Goal: Obtain resource: Download file/media

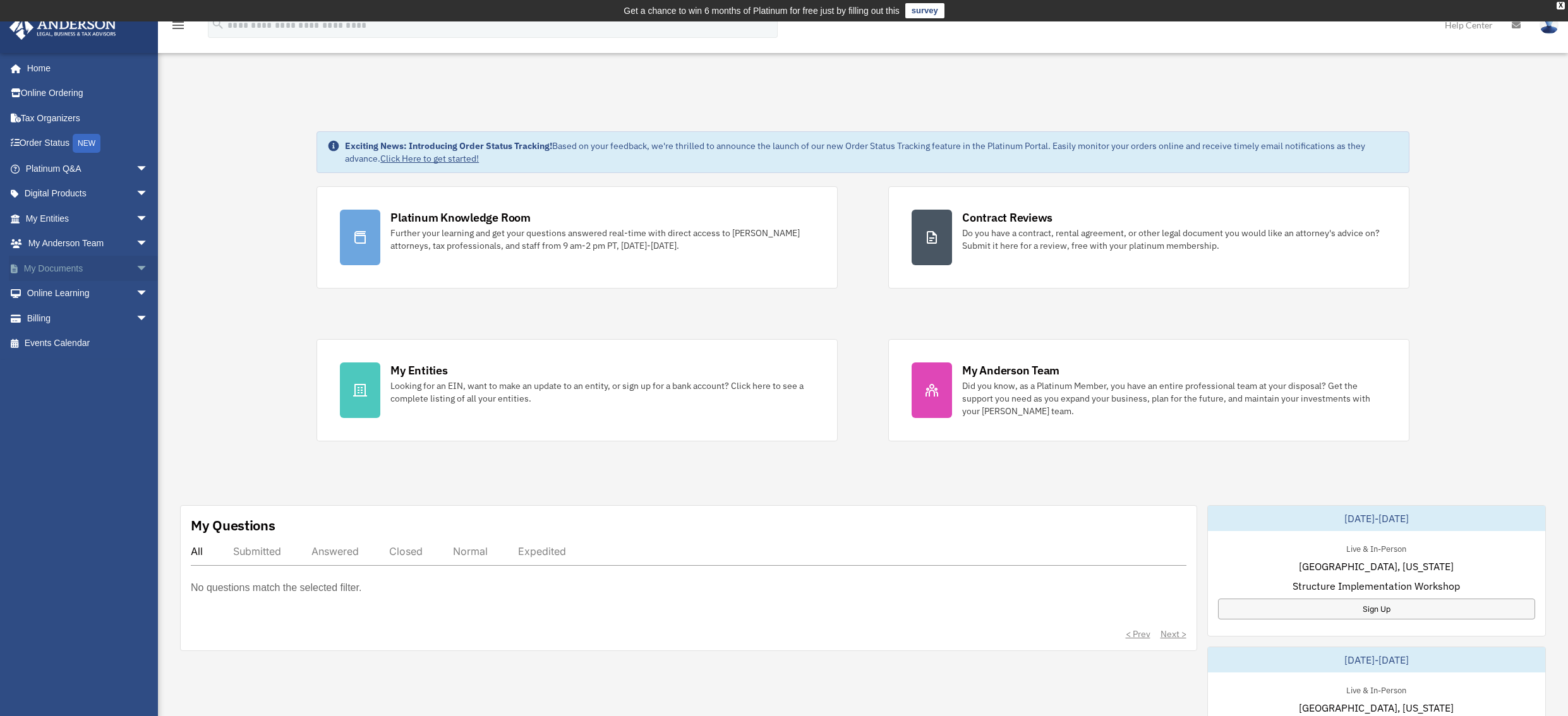
click at [46, 271] on link "My Documents arrow_drop_down" at bounding box center [88, 268] width 159 height 25
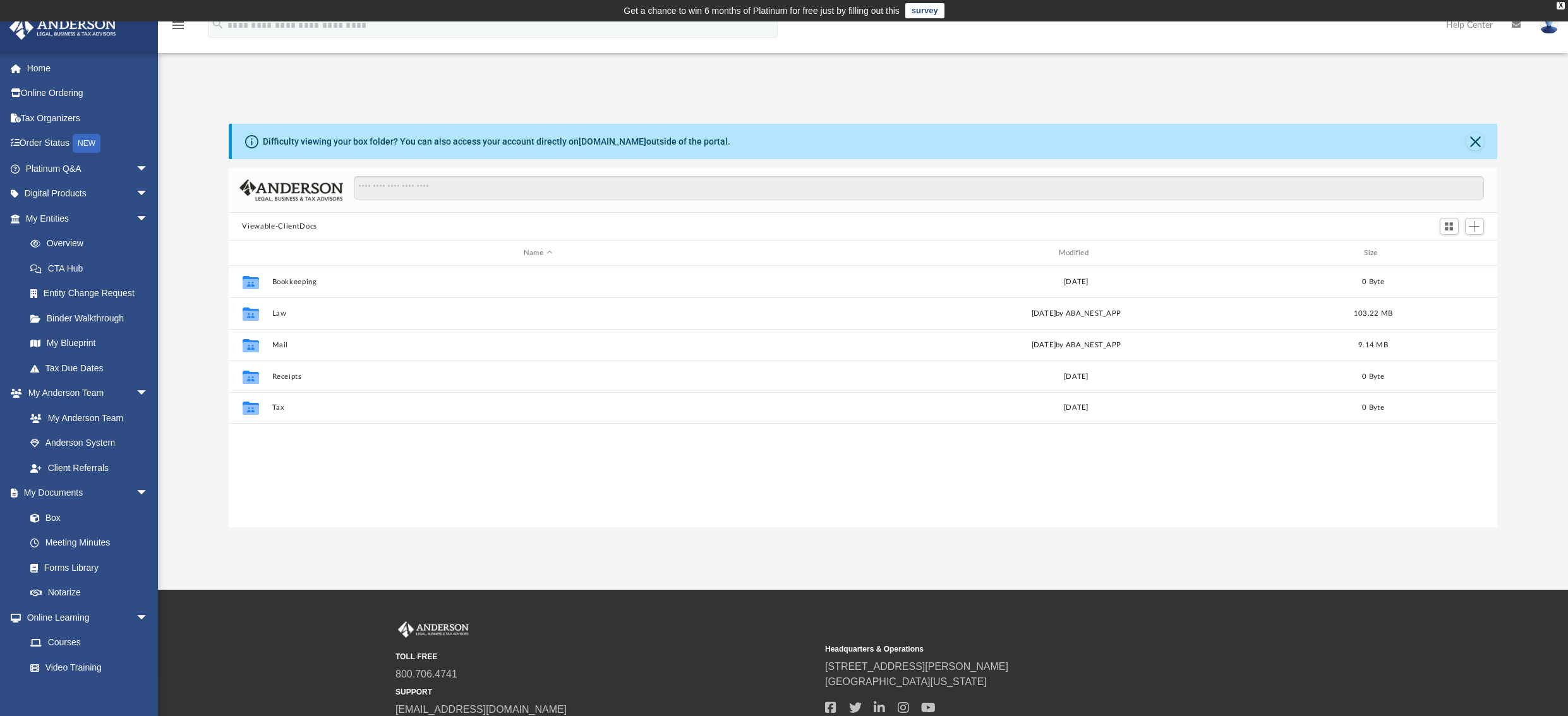
scroll to position [277, 1259]
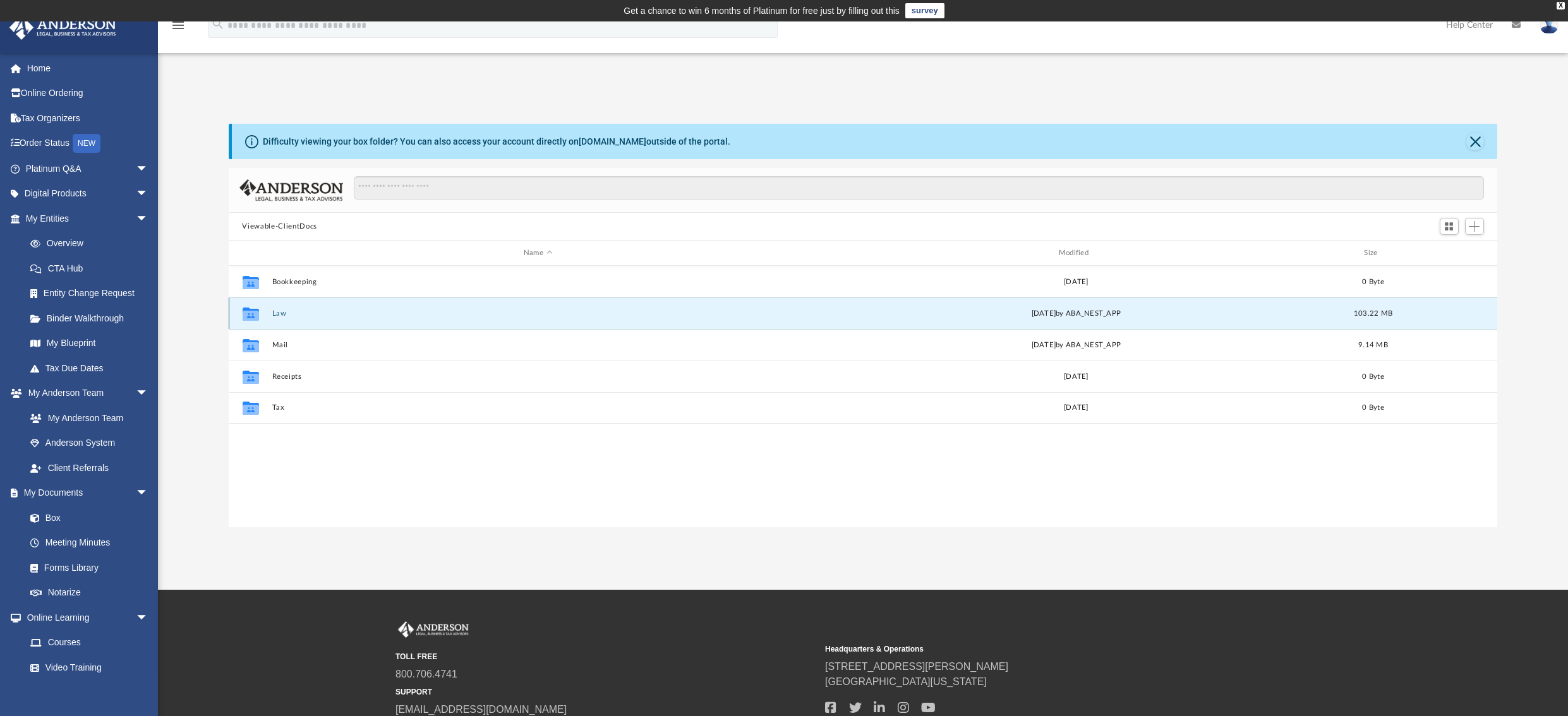
click at [277, 314] on button "Law" at bounding box center [537, 314] width 532 height 8
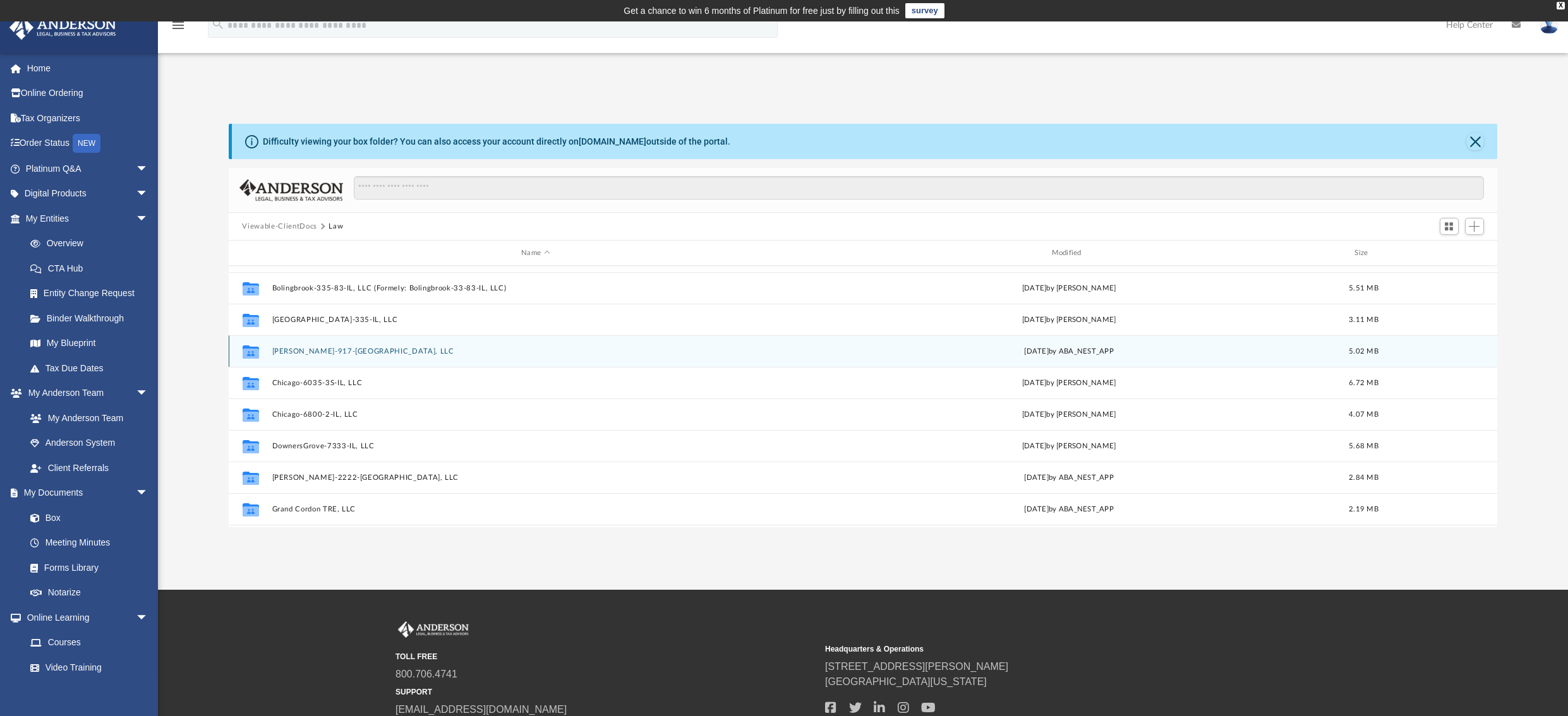
scroll to position [0, 0]
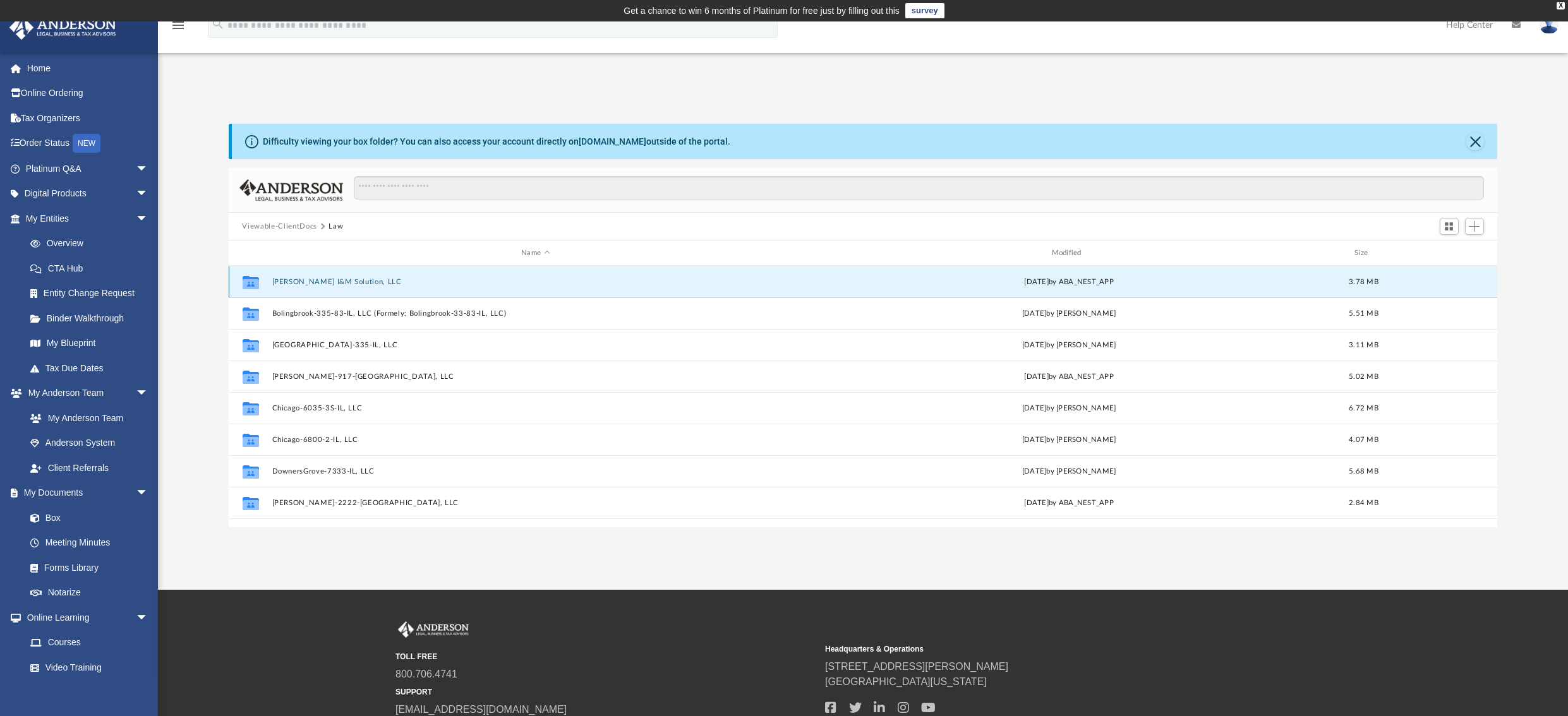
click at [347, 284] on button "[PERSON_NAME] I&M Solution, LLC" at bounding box center [535, 282] width 527 height 8
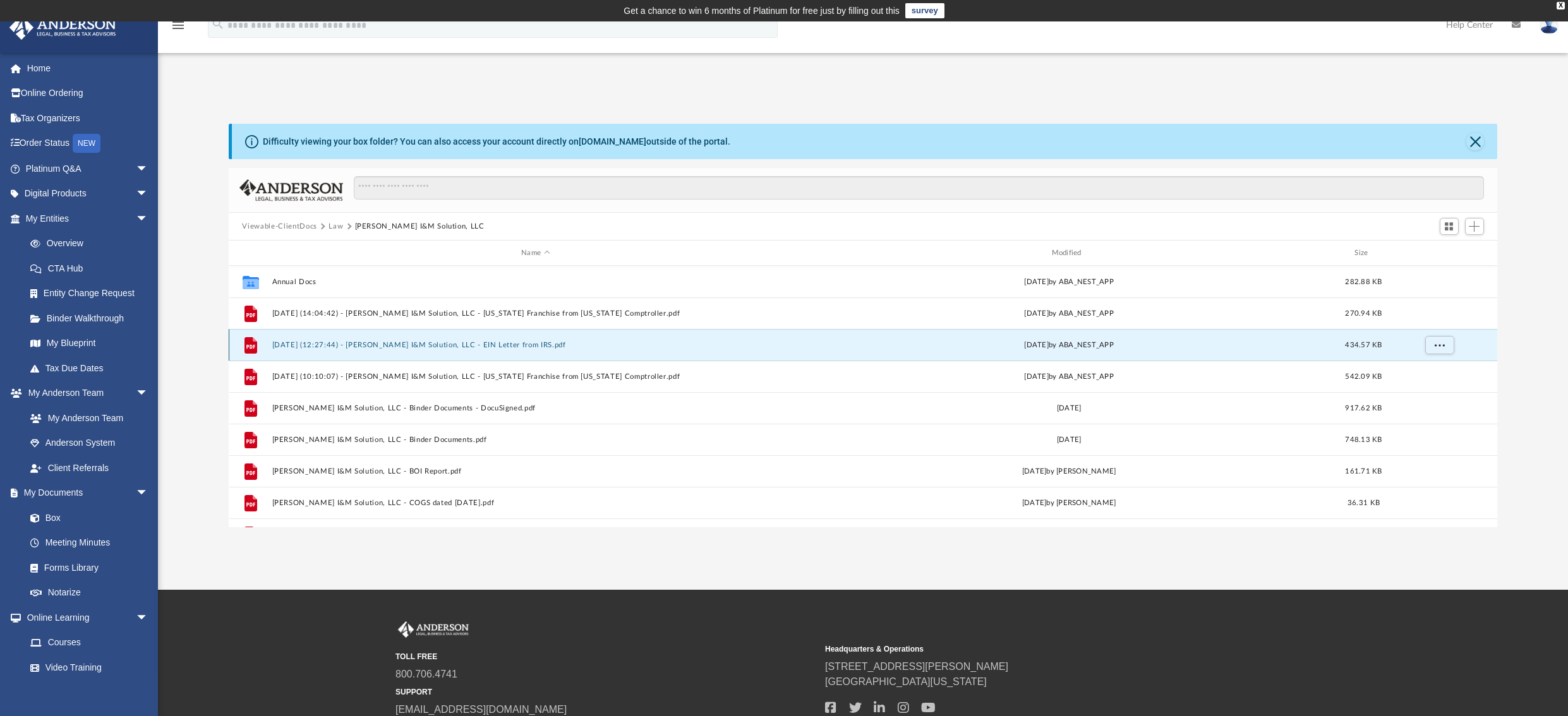
click at [497, 345] on button "2024.08.09 (12:27:44) - Bert Bird I&M Solution, LLC - EIN Letter from IRS.pdf" at bounding box center [535, 345] width 527 height 8
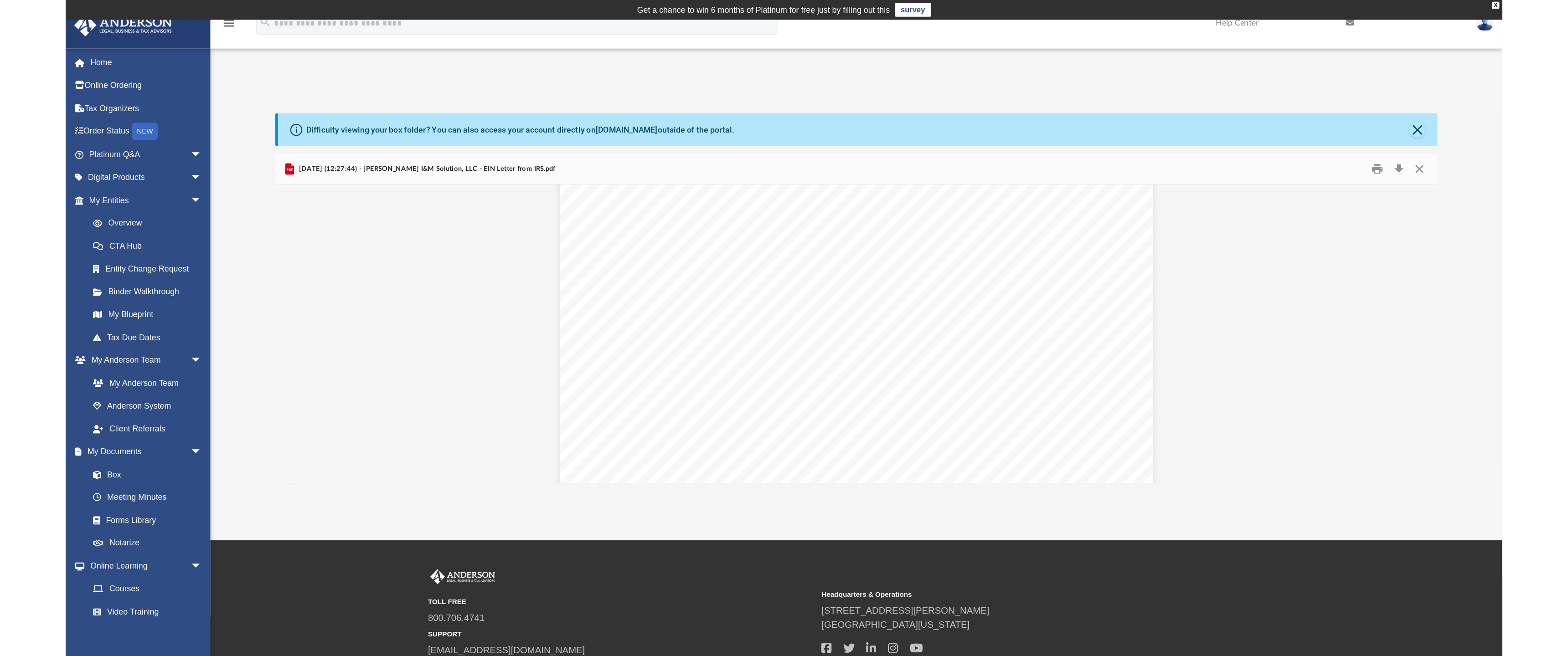
scroll to position [183, 0]
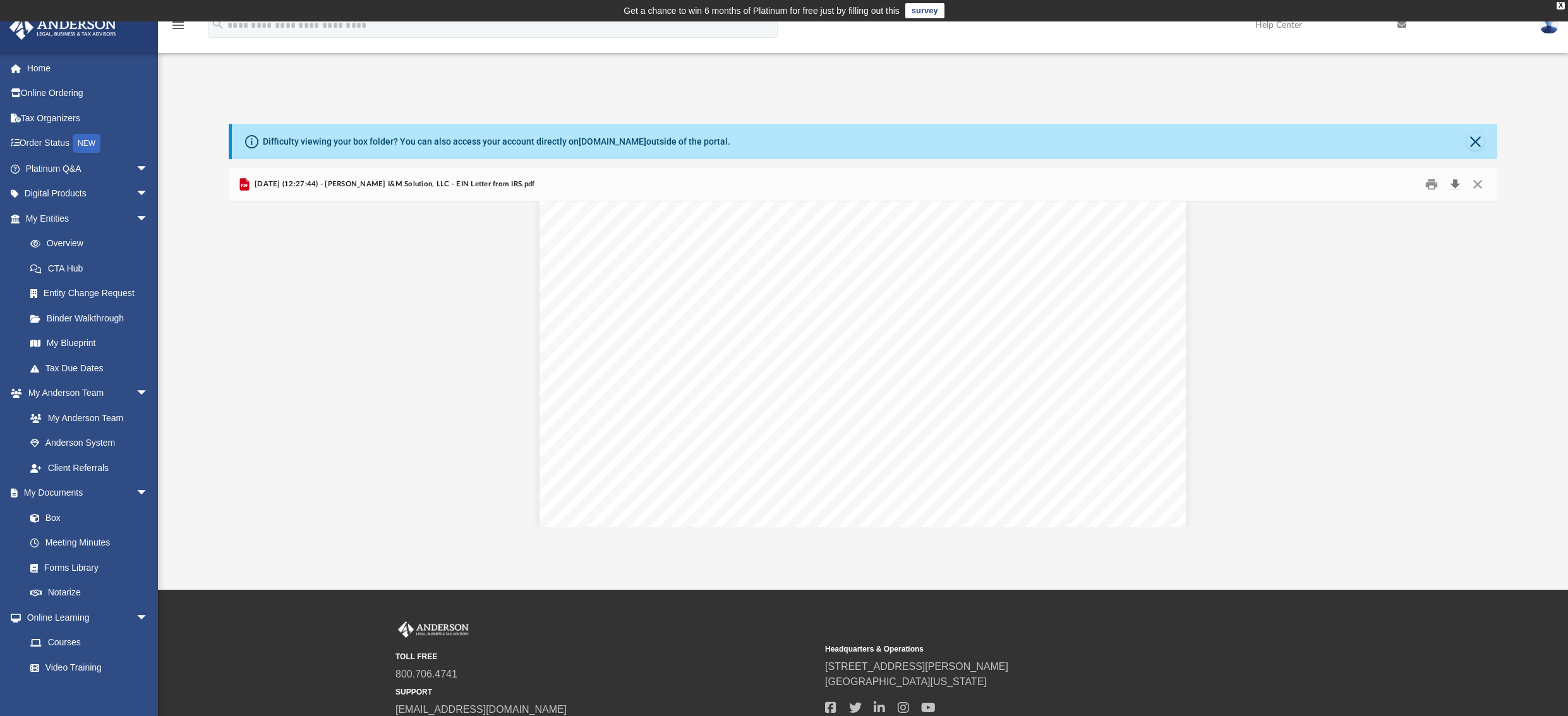
click at [1452, 184] on button "Download" at bounding box center [1455, 184] width 23 height 19
click at [947, 498] on button "File preview" at bounding box center [951, 498] width 28 height 28
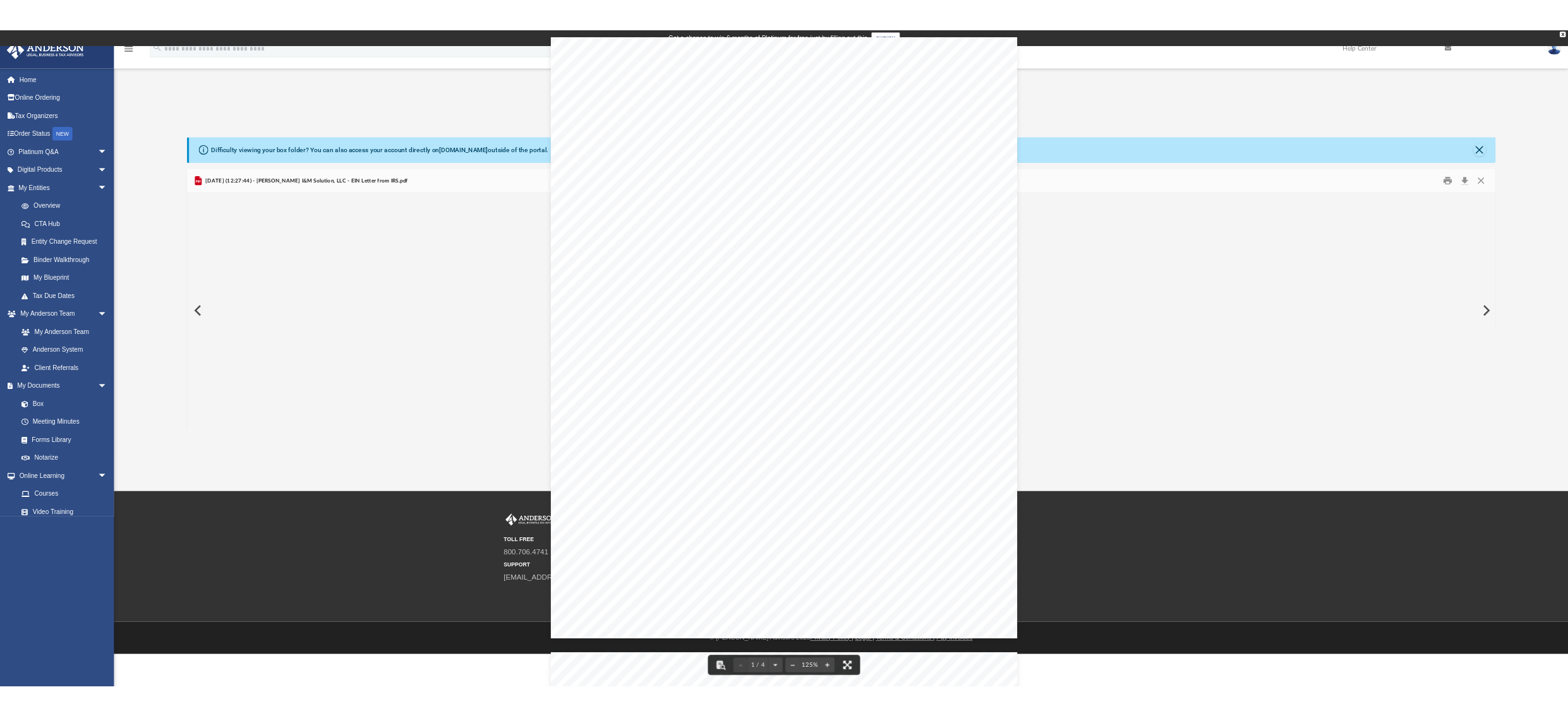
scroll to position [277, 1259]
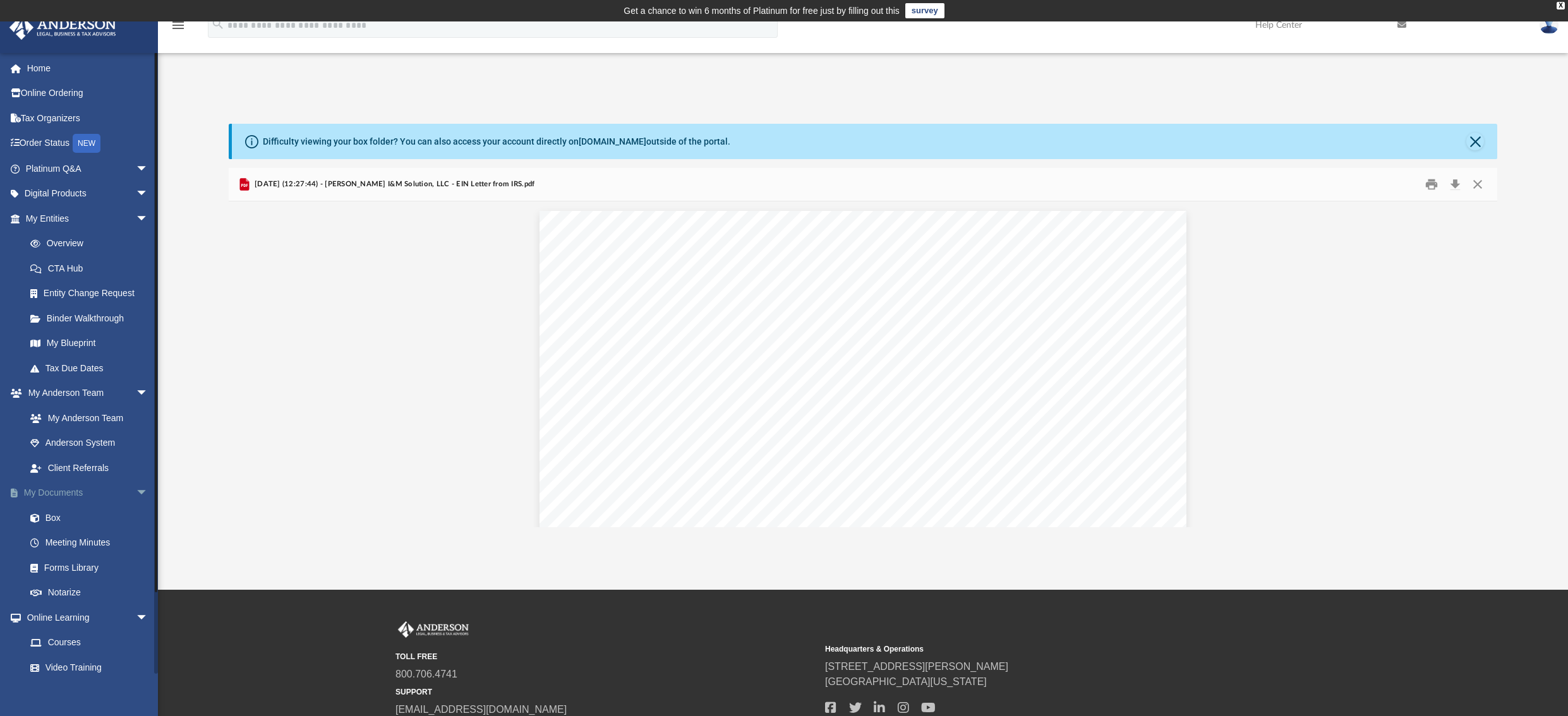
click at [64, 493] on link "My Documents arrow_drop_down" at bounding box center [88, 493] width 159 height 25
click at [136, 493] on span "arrow_drop_down" at bounding box center [148, 493] width 25 height 26
click at [61, 494] on link "My Documents arrow_drop_up" at bounding box center [88, 493] width 159 height 25
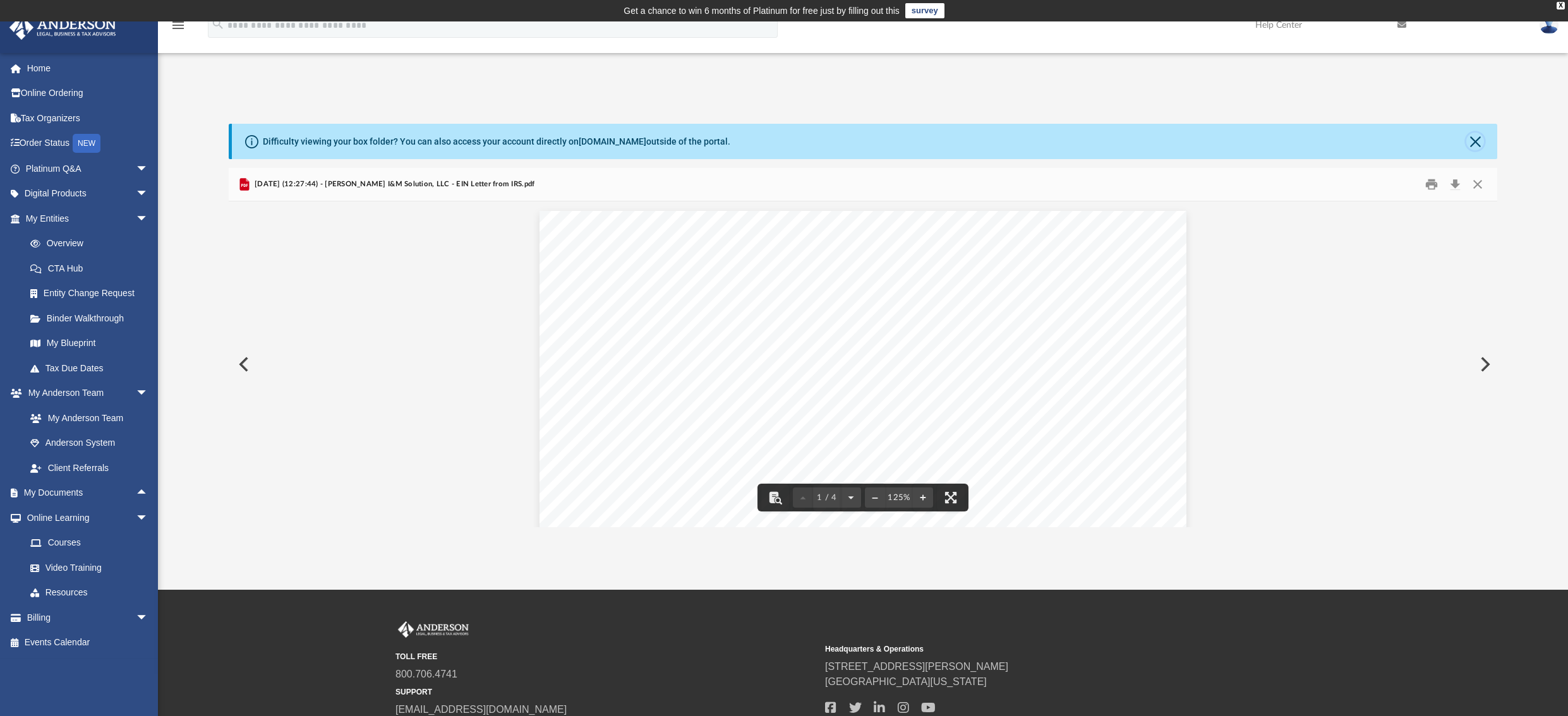
click at [1475, 134] on button "Close" at bounding box center [1474, 141] width 18 height 18
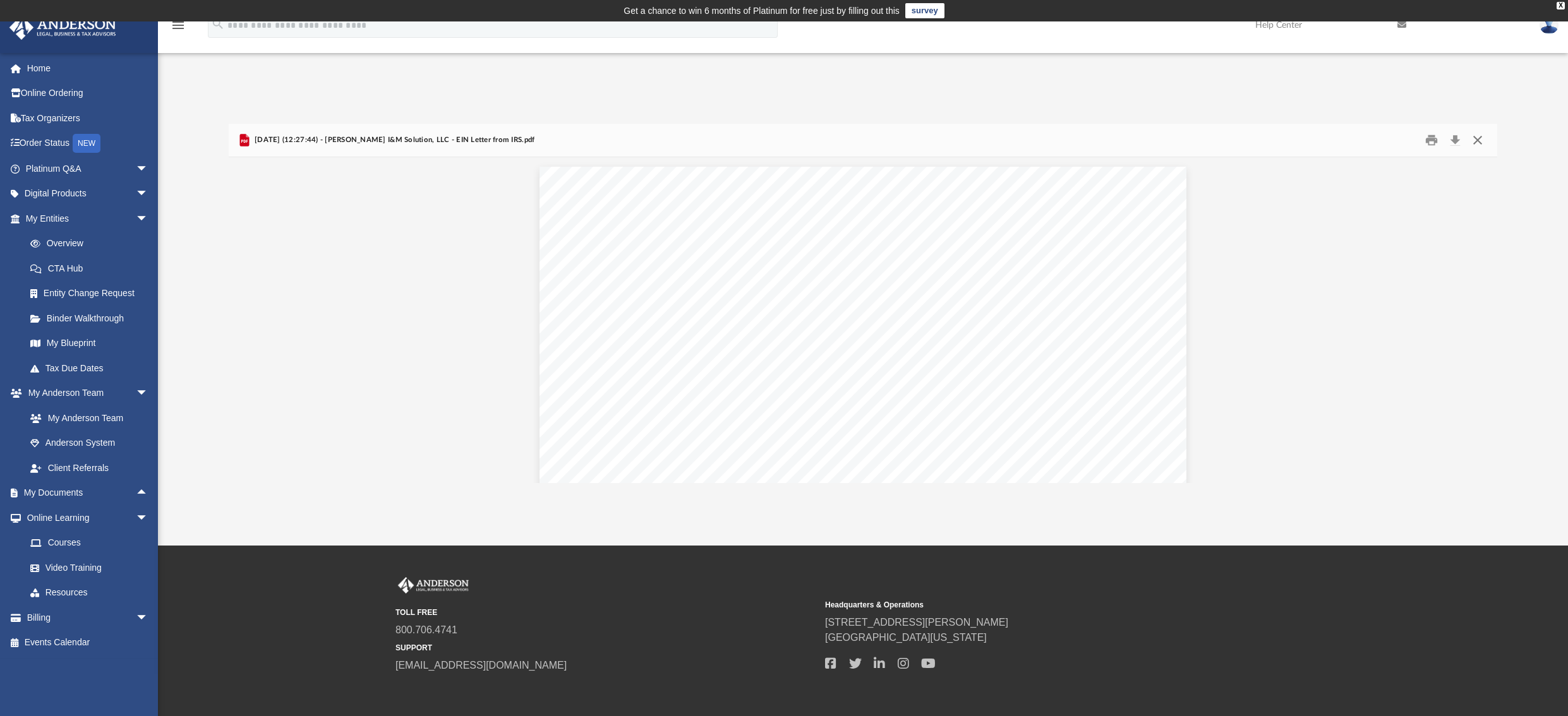
click at [1475, 139] on button "Close" at bounding box center [1477, 140] width 23 height 19
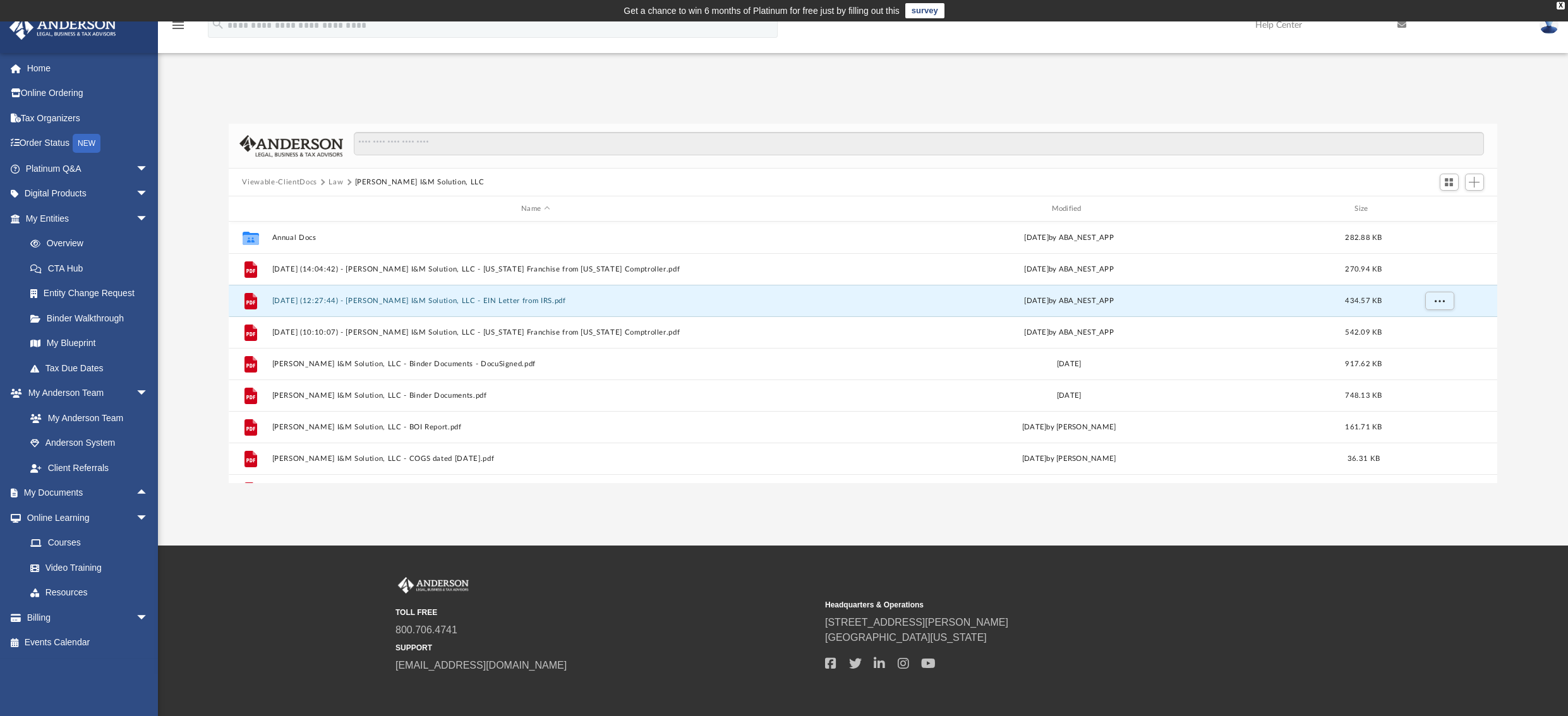
click at [334, 178] on button "Law" at bounding box center [335, 182] width 14 height 11
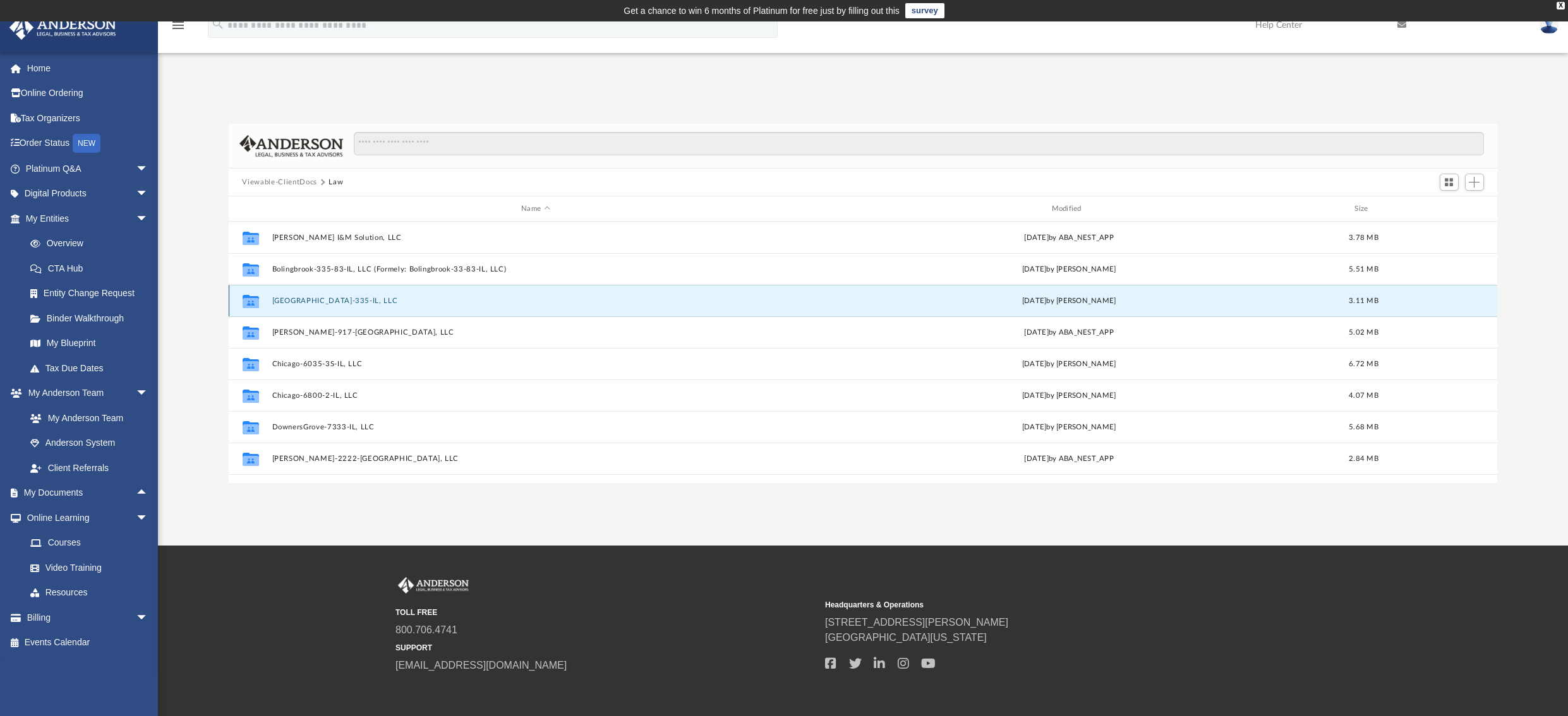
click at [305, 300] on button "Bolingbrook-335-IL, LLC" at bounding box center [535, 301] width 527 height 8
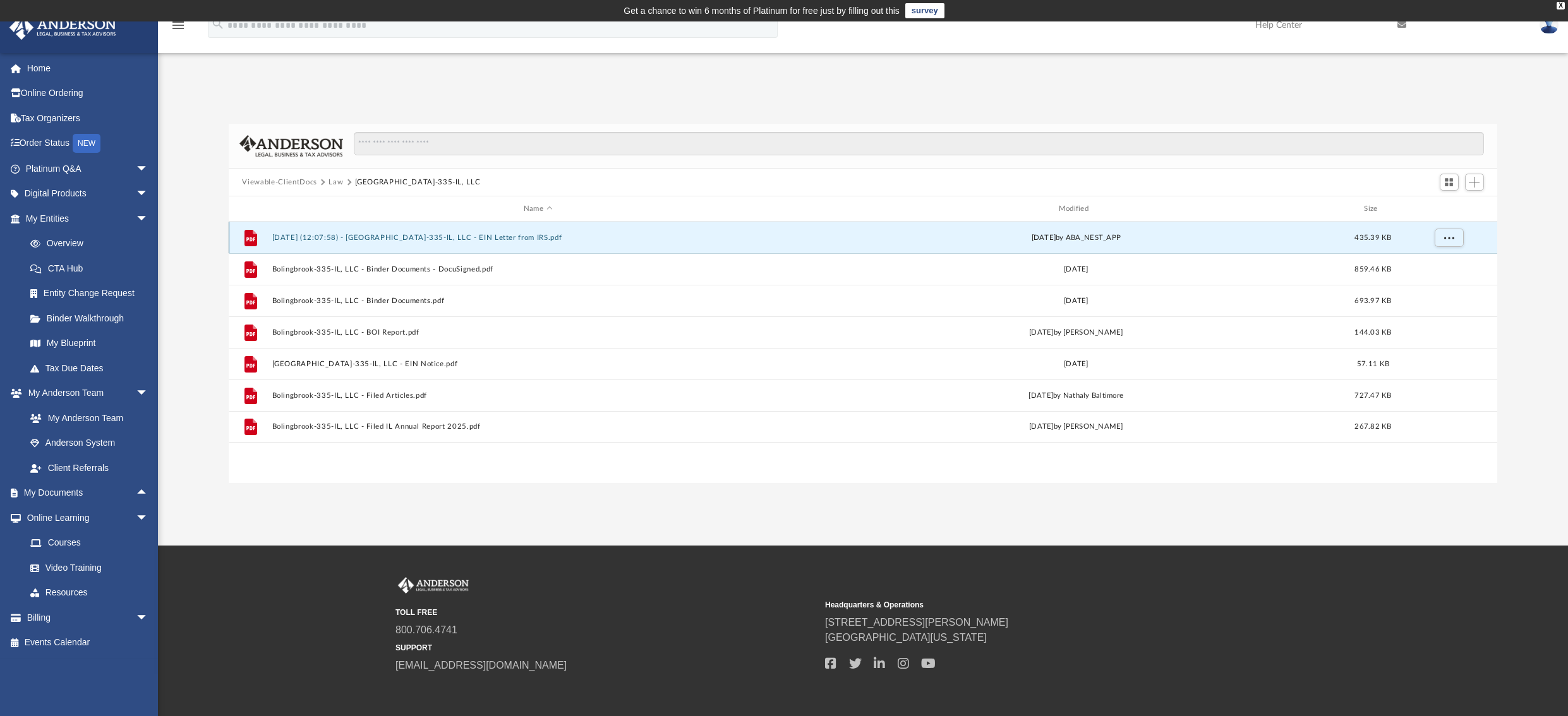
click at [480, 237] on button "2024.07.26 (12:07:58) - Bolingbrook-335-IL, LLC - EIN Letter from IRS.pdf" at bounding box center [537, 238] width 532 height 8
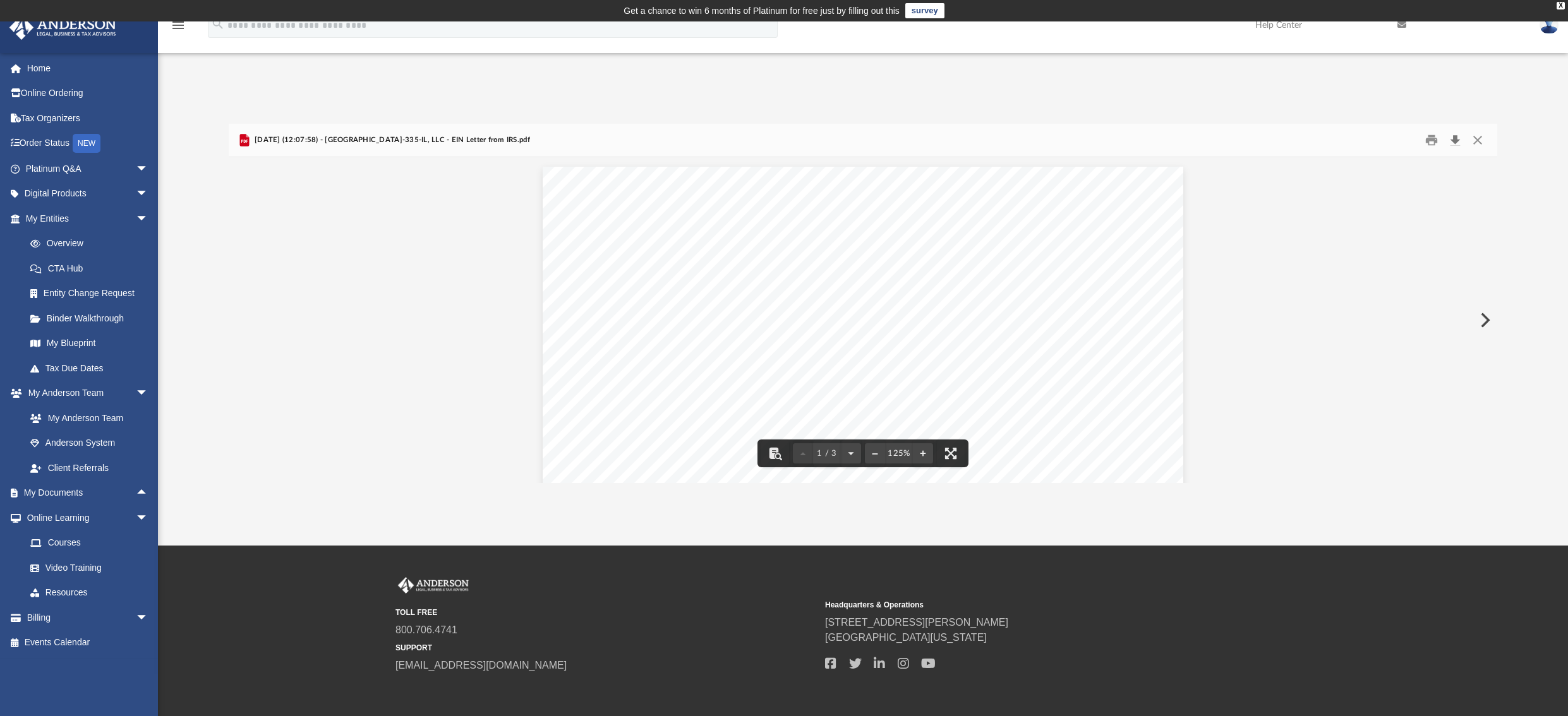
click at [1457, 139] on button "Download" at bounding box center [1455, 140] width 23 height 19
click at [1476, 135] on button "Close" at bounding box center [1477, 140] width 23 height 19
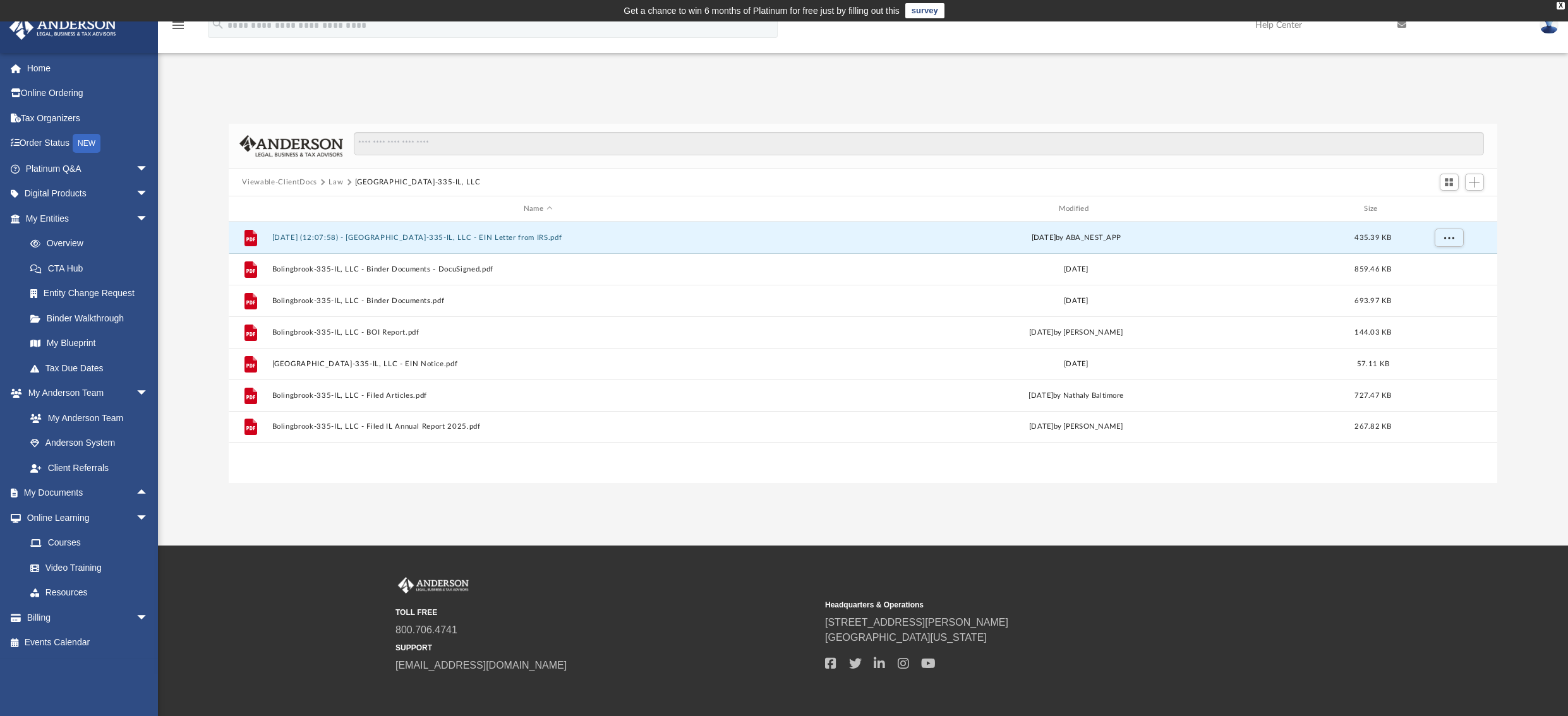
click at [336, 181] on button "Law" at bounding box center [335, 182] width 14 height 11
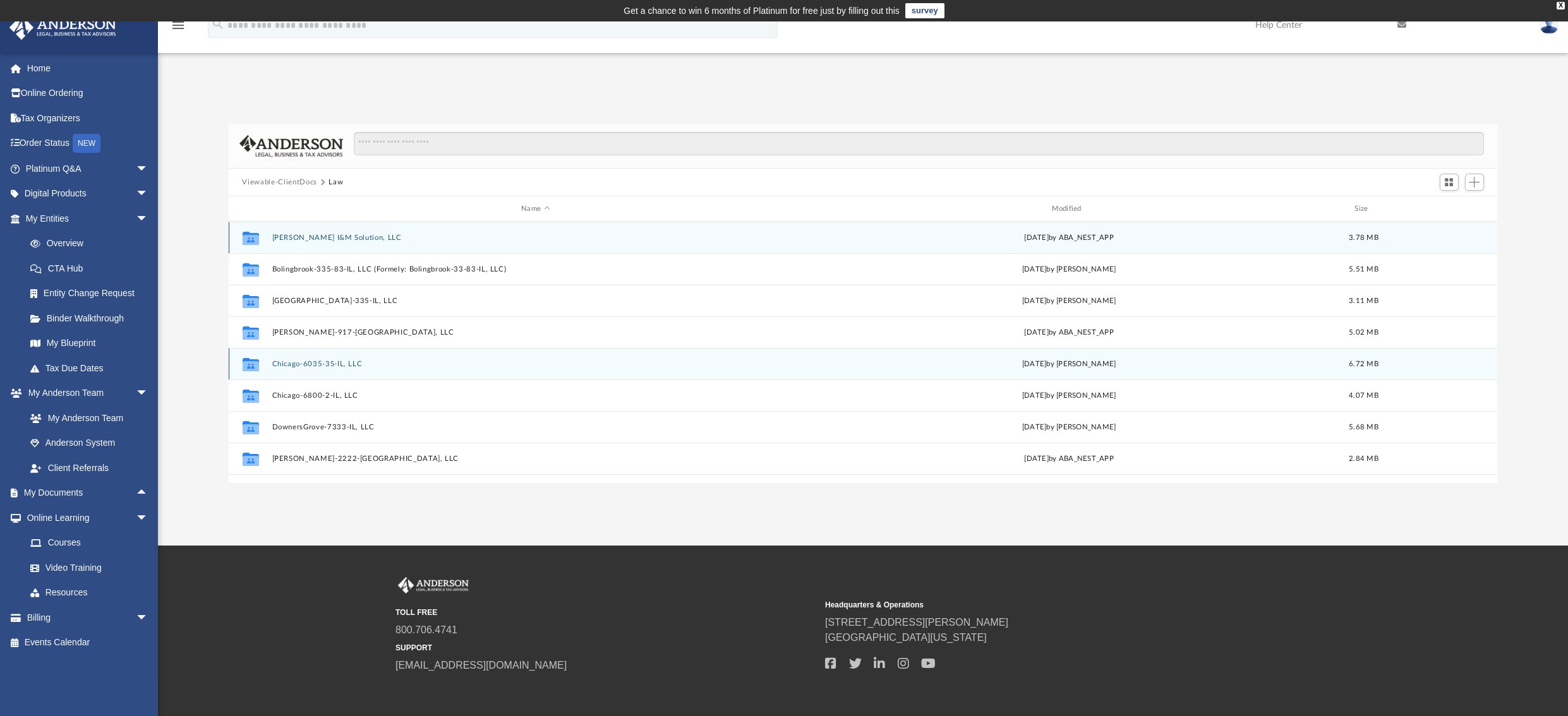
scroll to position [84, 0]
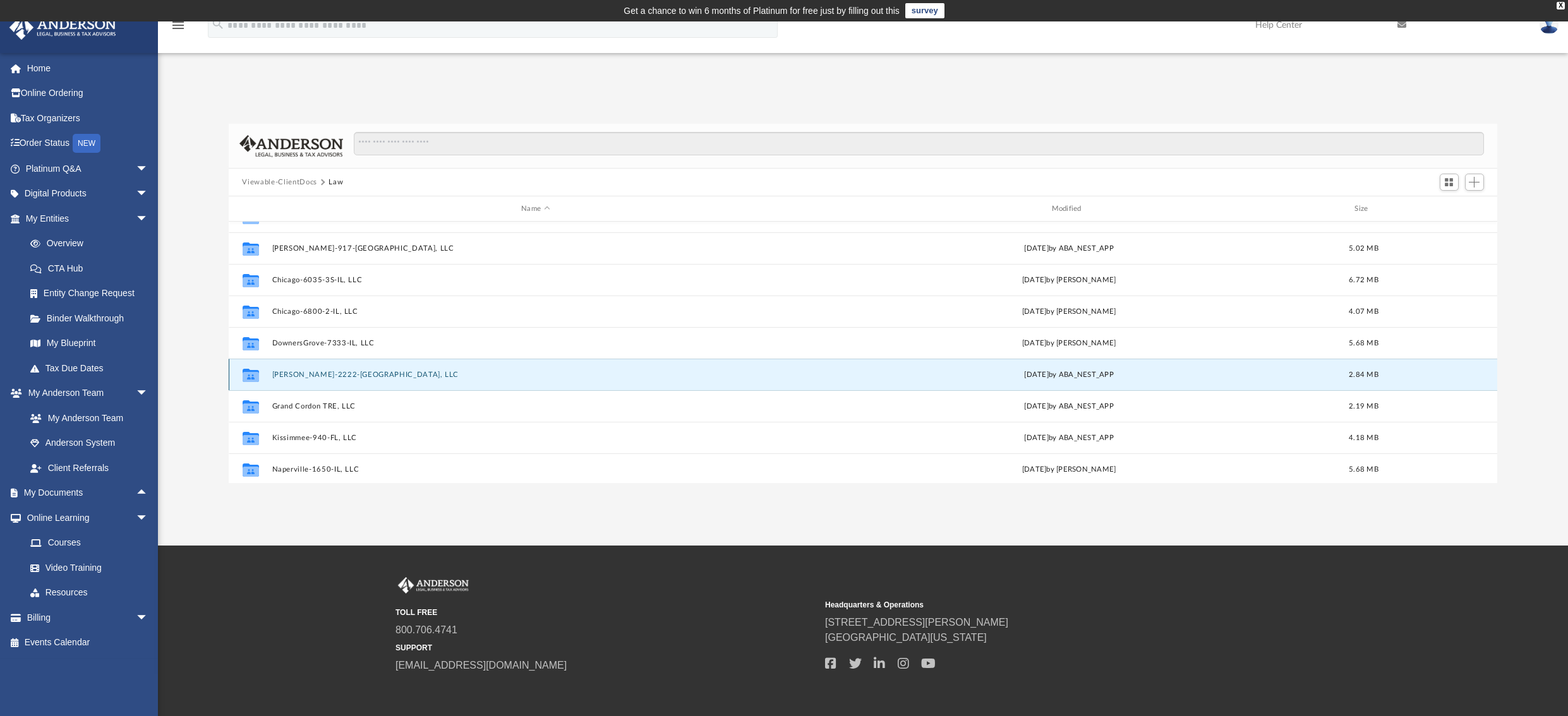
click at [313, 374] on button "Forney-2222-TX, LLC" at bounding box center [535, 375] width 527 height 8
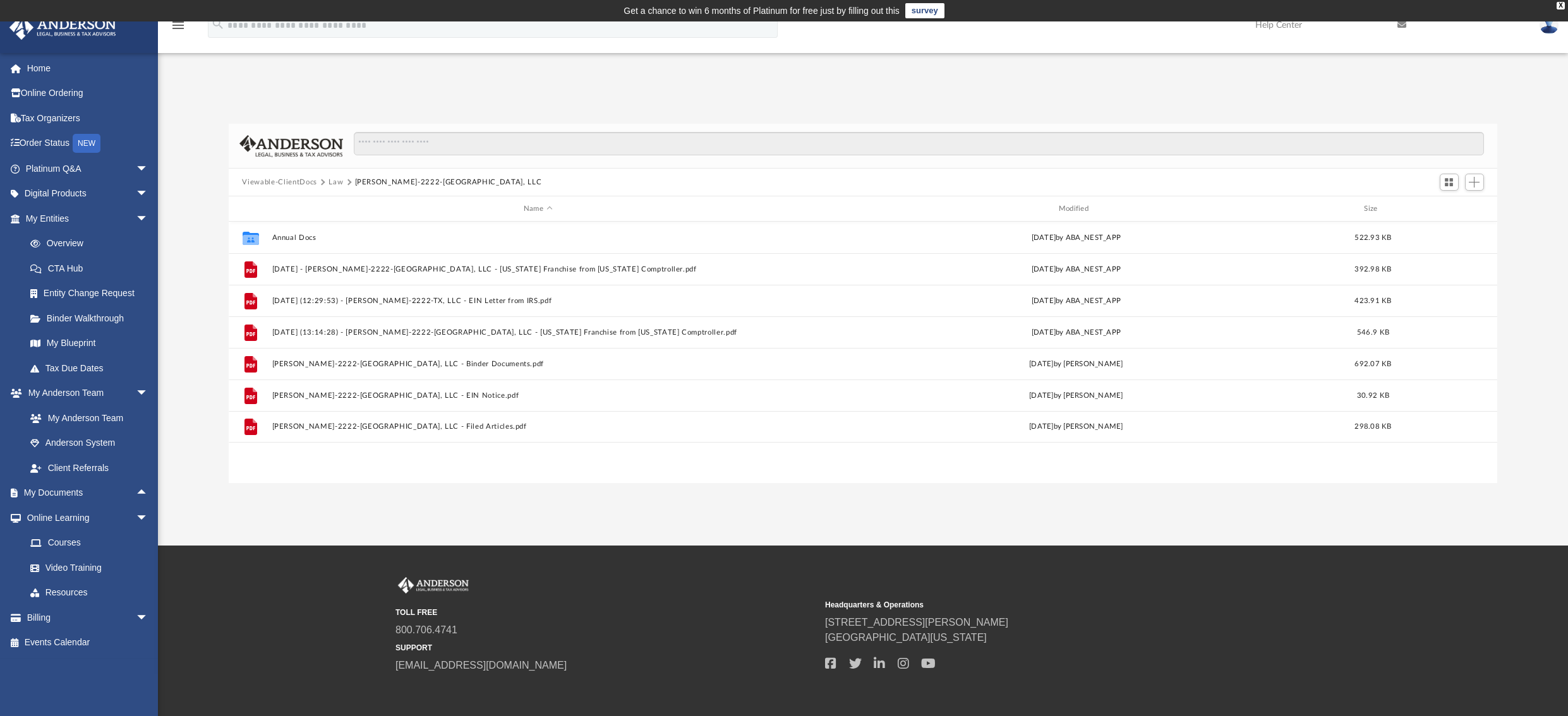
scroll to position [0, 0]
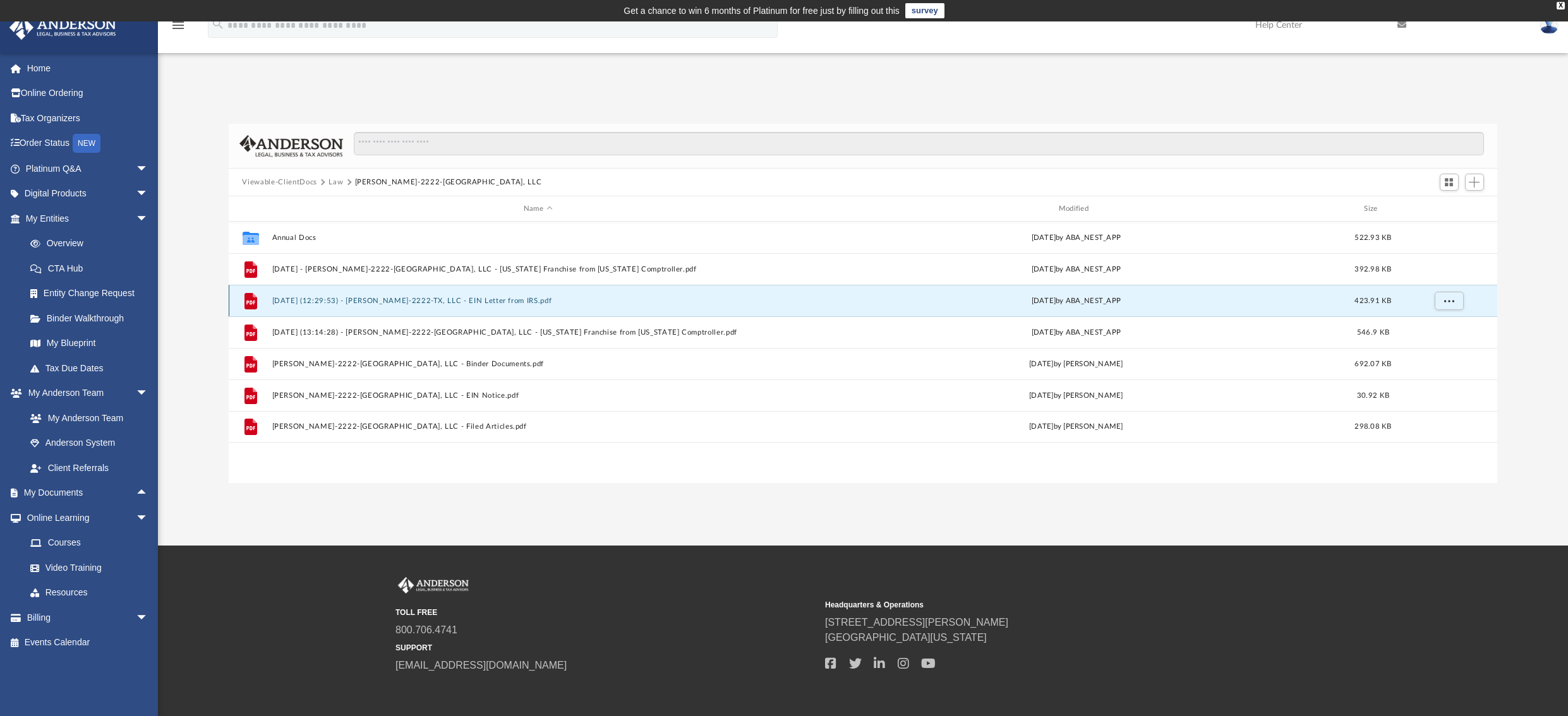
click at [474, 298] on button "2024.07.26 (12:29:53) - Forney-2222-TX, LLC - EIN Letter from IRS.pdf" at bounding box center [537, 301] width 532 height 8
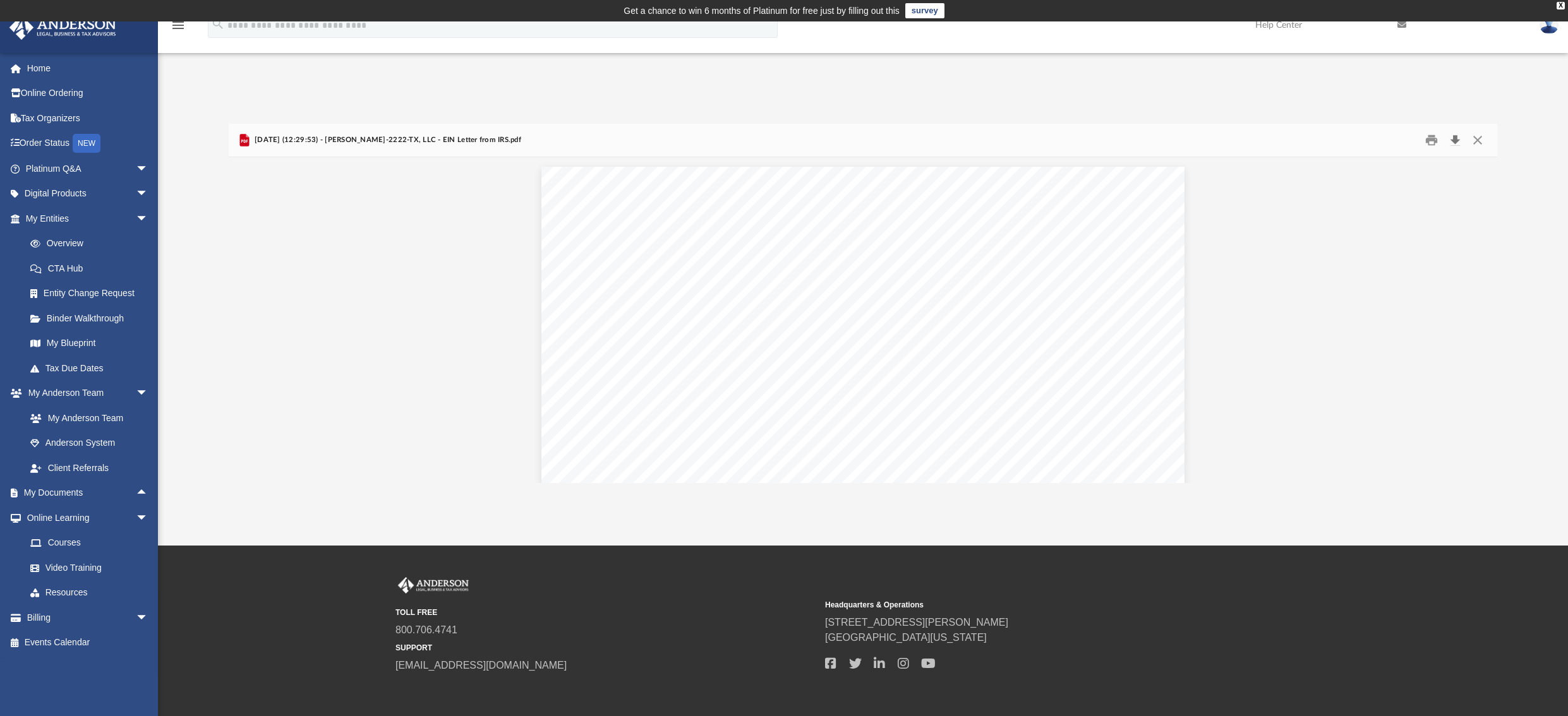
click at [1455, 143] on button "Download" at bounding box center [1455, 140] width 23 height 19
click at [1111, 87] on div "App diyangwu@yahoo.com Sign Out diyangwu@paritybridge.com Home Online Ordering …" at bounding box center [784, 283] width 1568 height 399
click at [1475, 137] on button "Close" at bounding box center [1477, 140] width 23 height 19
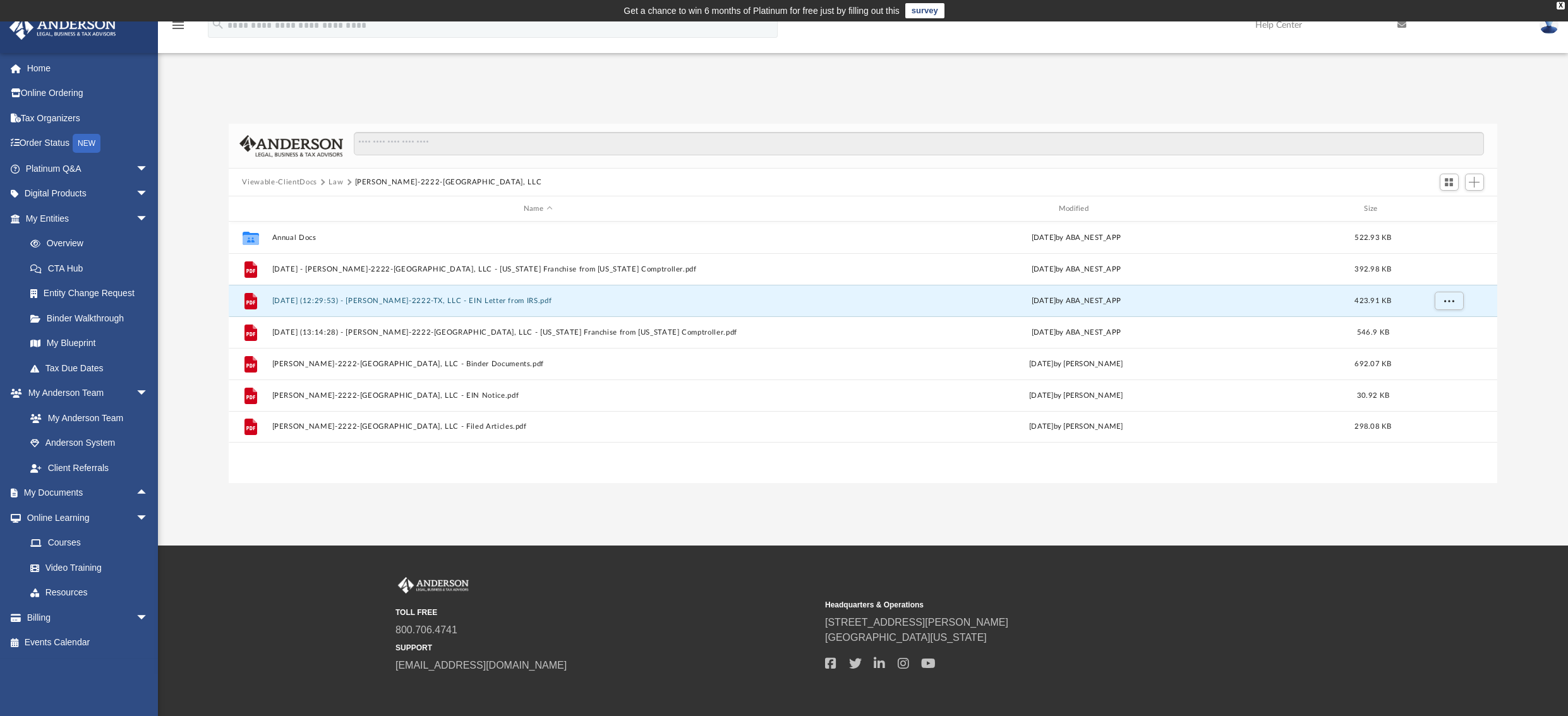
click at [335, 184] on button "Law" at bounding box center [335, 182] width 14 height 11
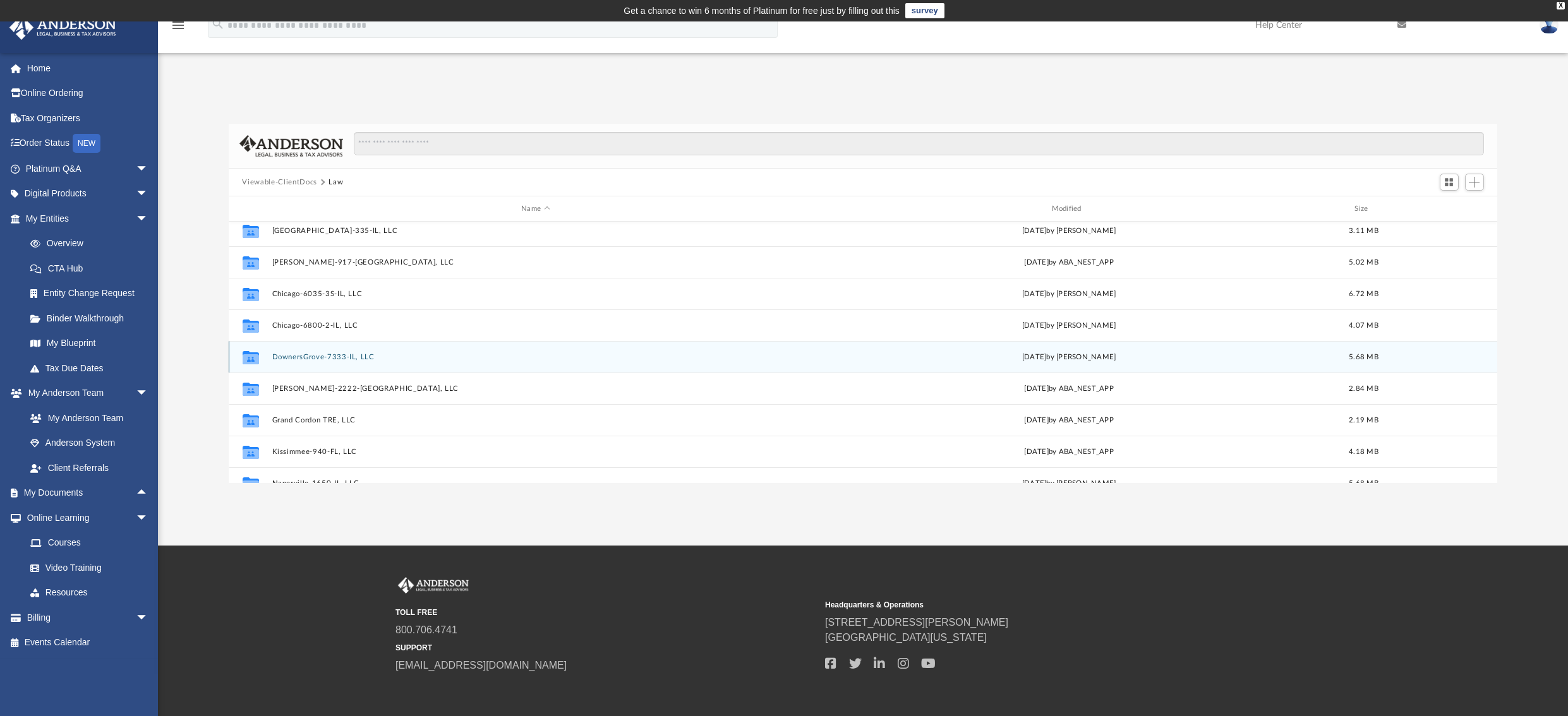
scroll to position [84, 0]
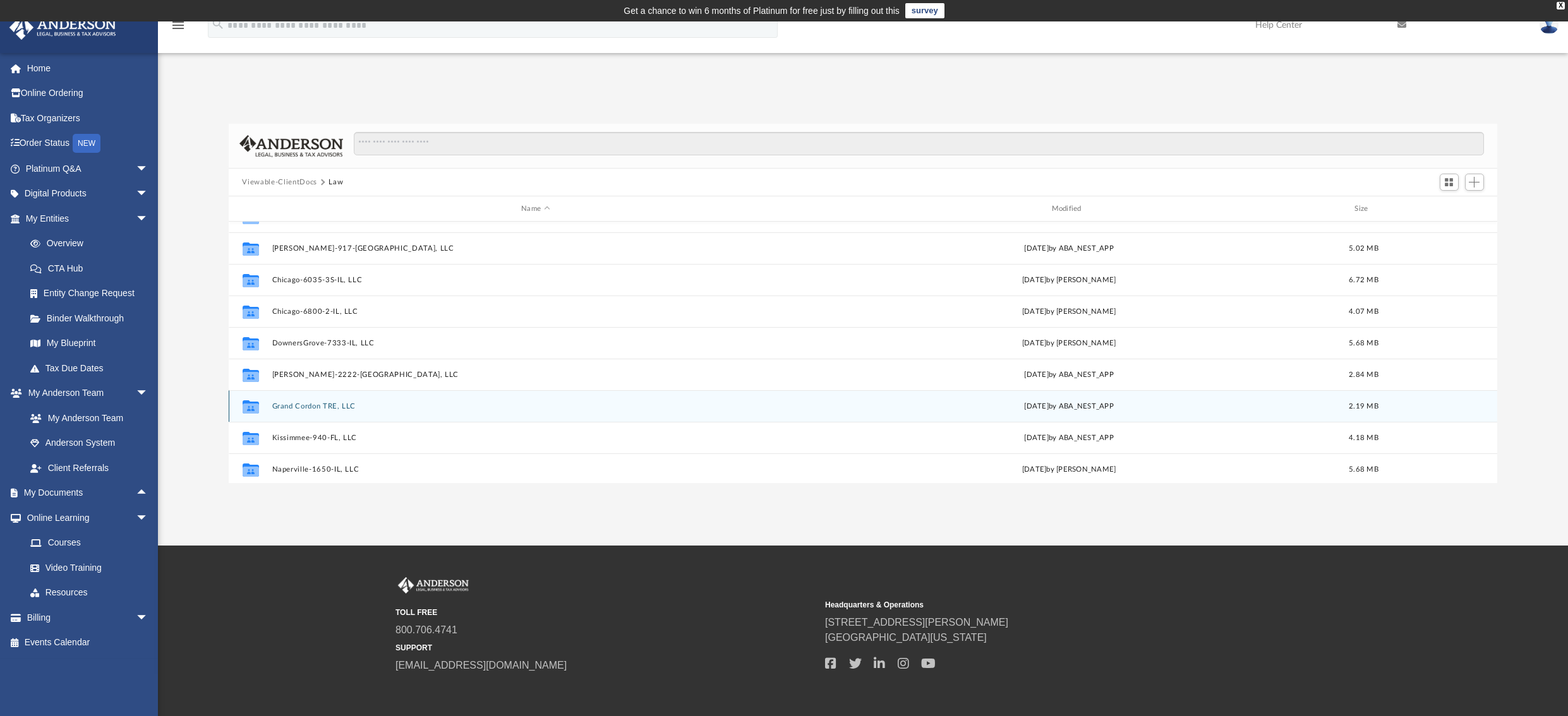
click at [309, 406] on button "Grand Cordon TRE, LLC" at bounding box center [535, 406] width 527 height 8
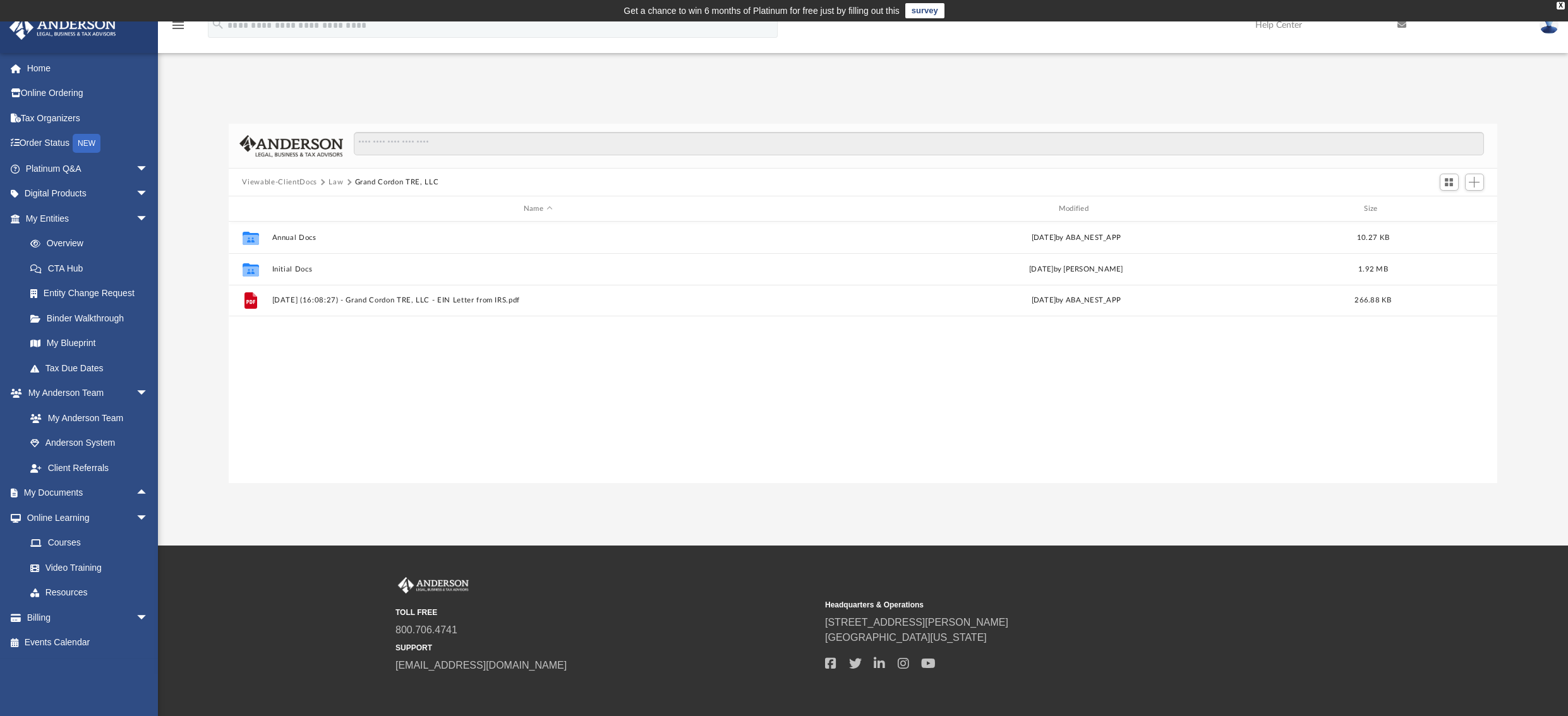
scroll to position [0, 0]
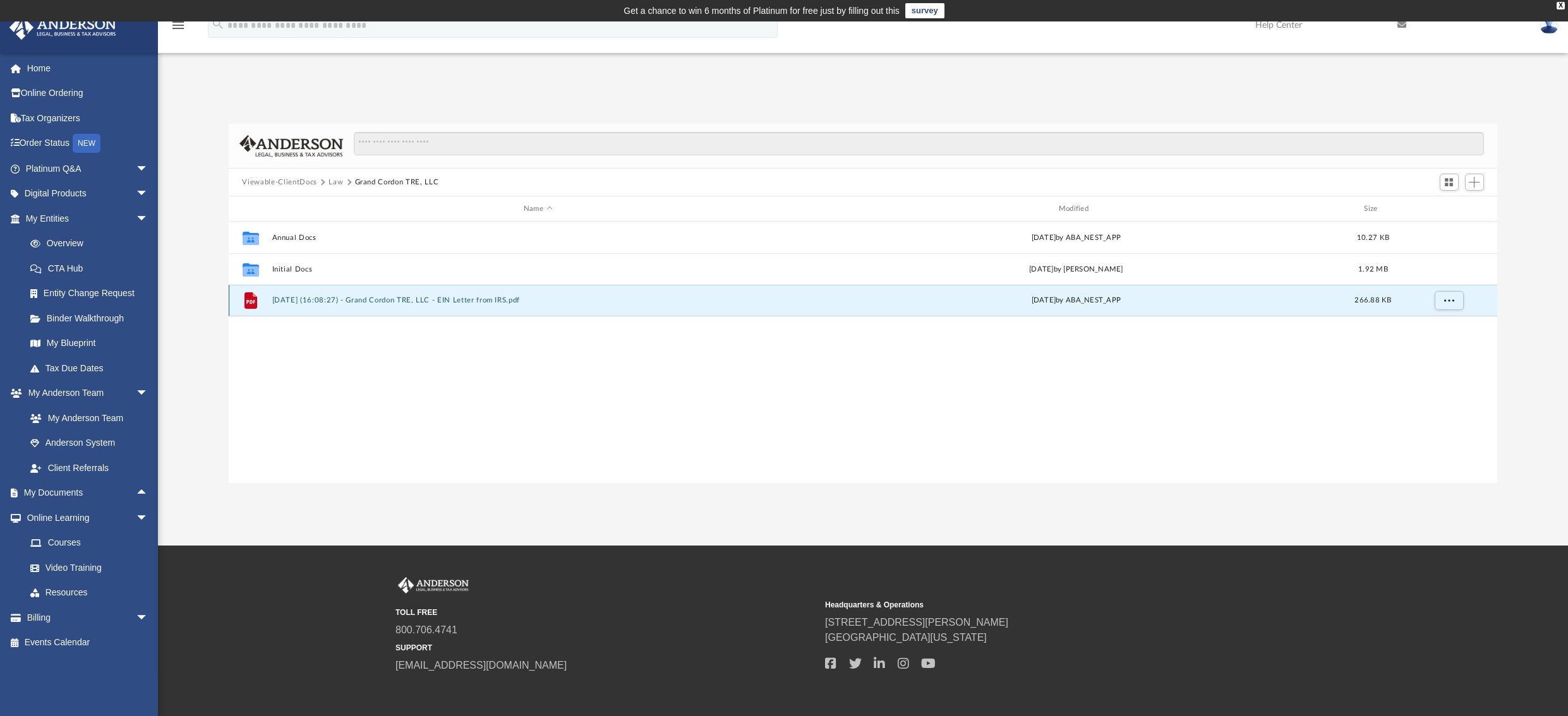
click at [428, 301] on button "2024.07.16 (16:08:27) - Grand Cordon TRE, LLC - EIN Letter from IRS.pdf" at bounding box center [537, 300] width 532 height 8
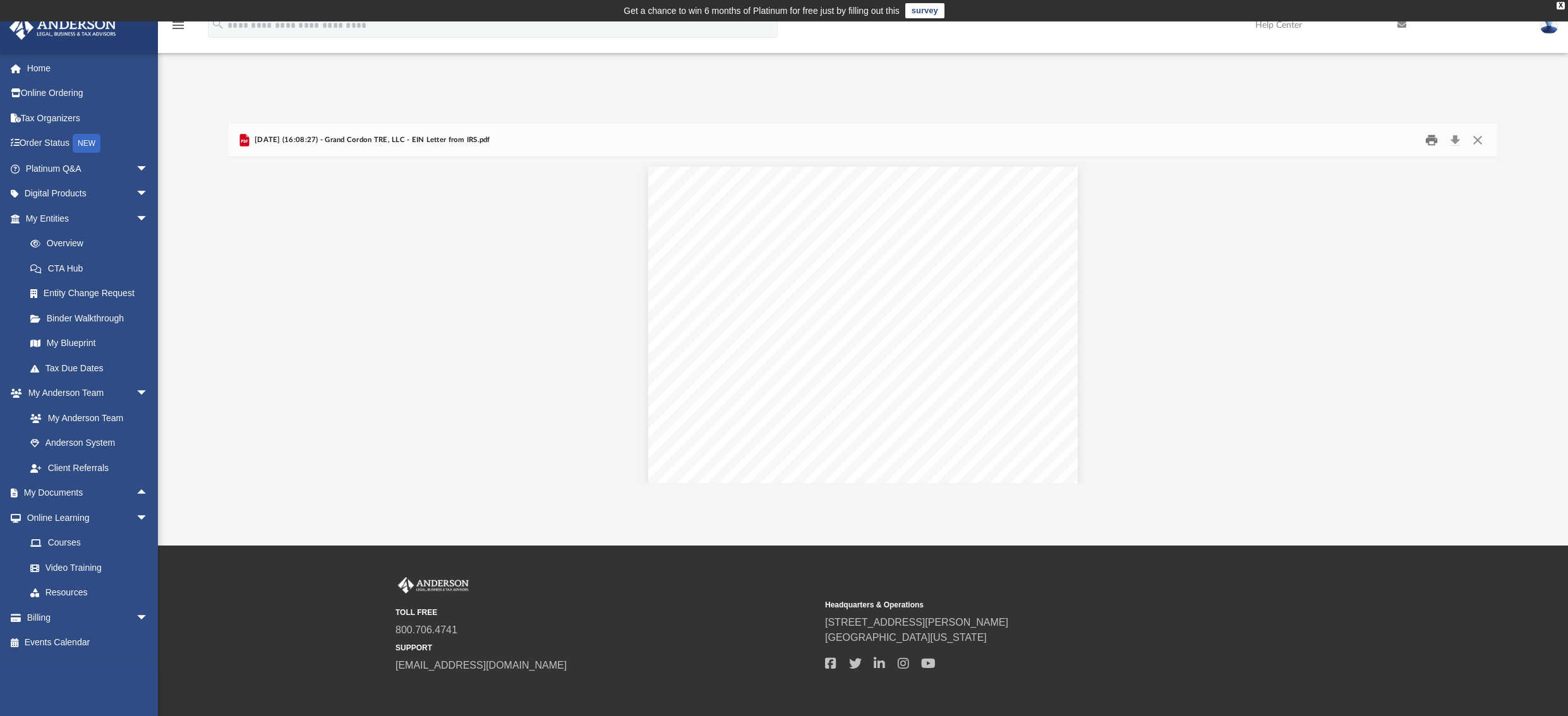
click at [1434, 143] on button "Print" at bounding box center [1431, 140] width 25 height 19
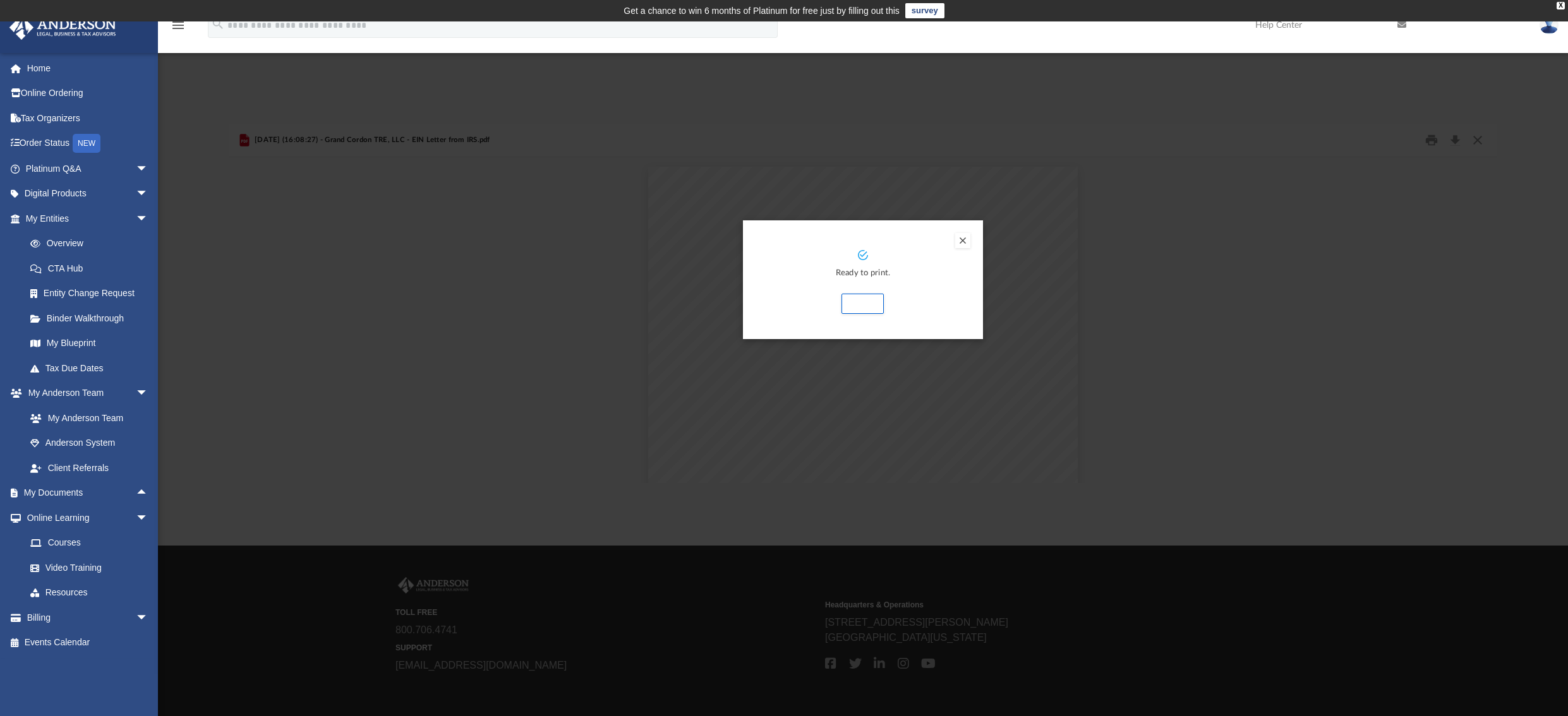
click at [962, 240] on button "Preview" at bounding box center [962, 240] width 15 height 15
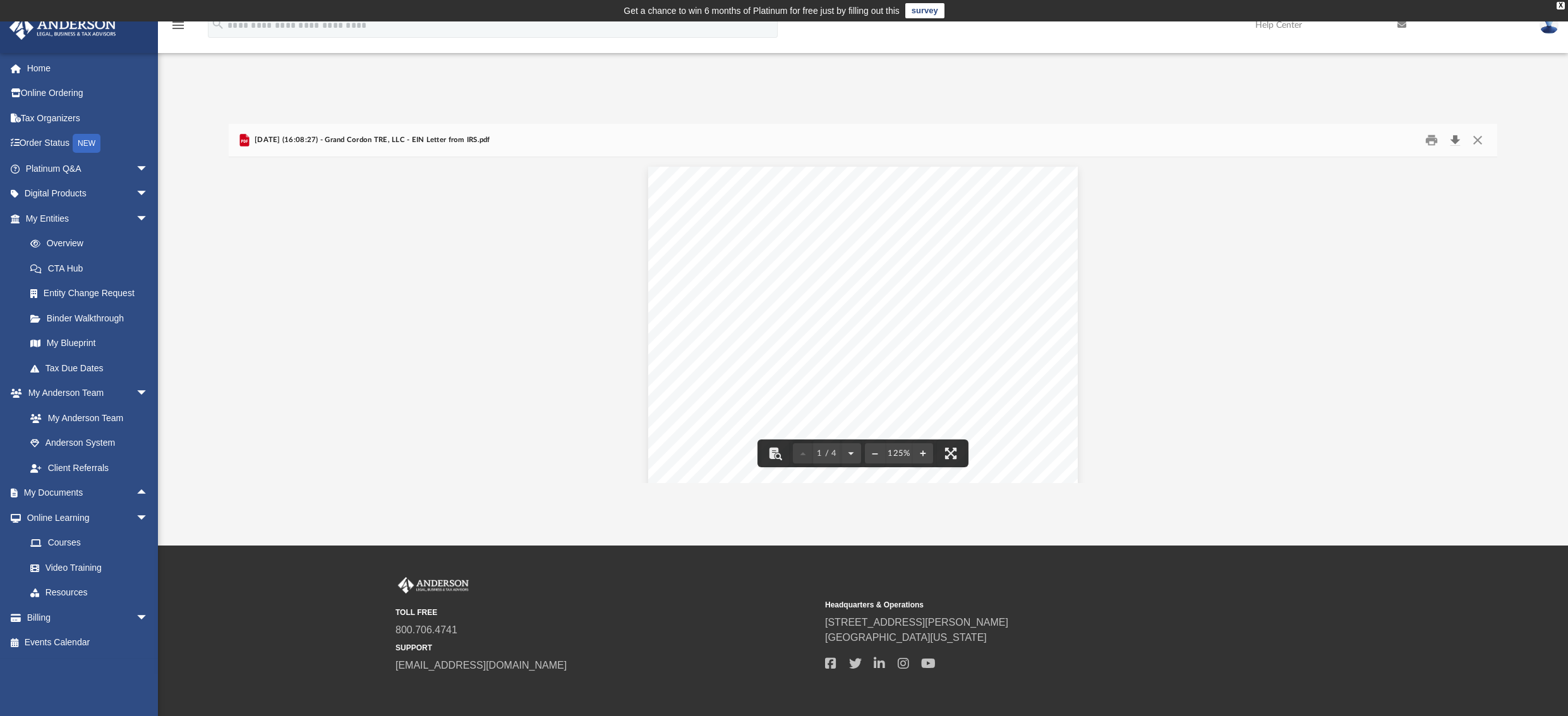
click at [1454, 139] on button "Download" at bounding box center [1455, 140] width 23 height 19
click at [1479, 137] on button "Close" at bounding box center [1477, 140] width 23 height 19
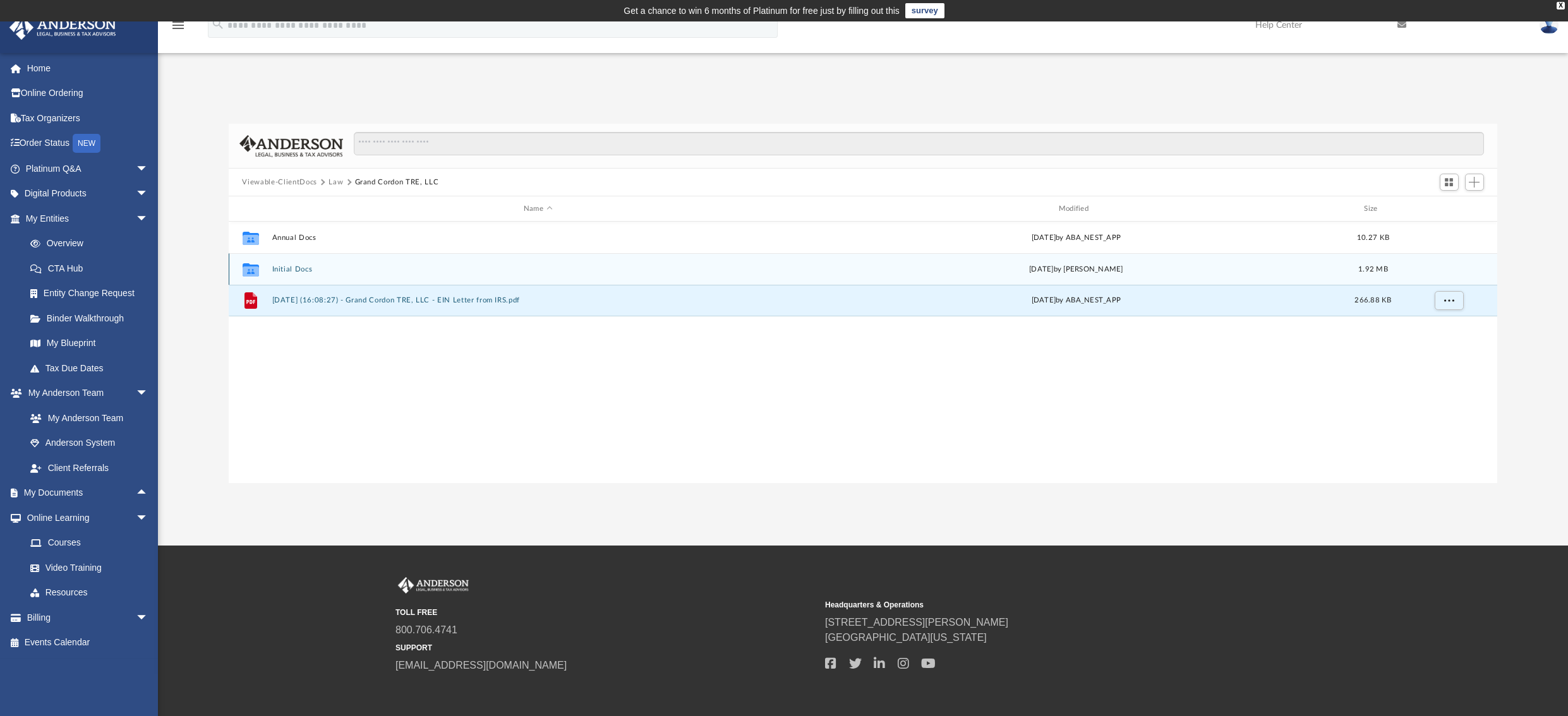
click at [275, 271] on button "Initial Docs" at bounding box center [537, 270] width 532 height 8
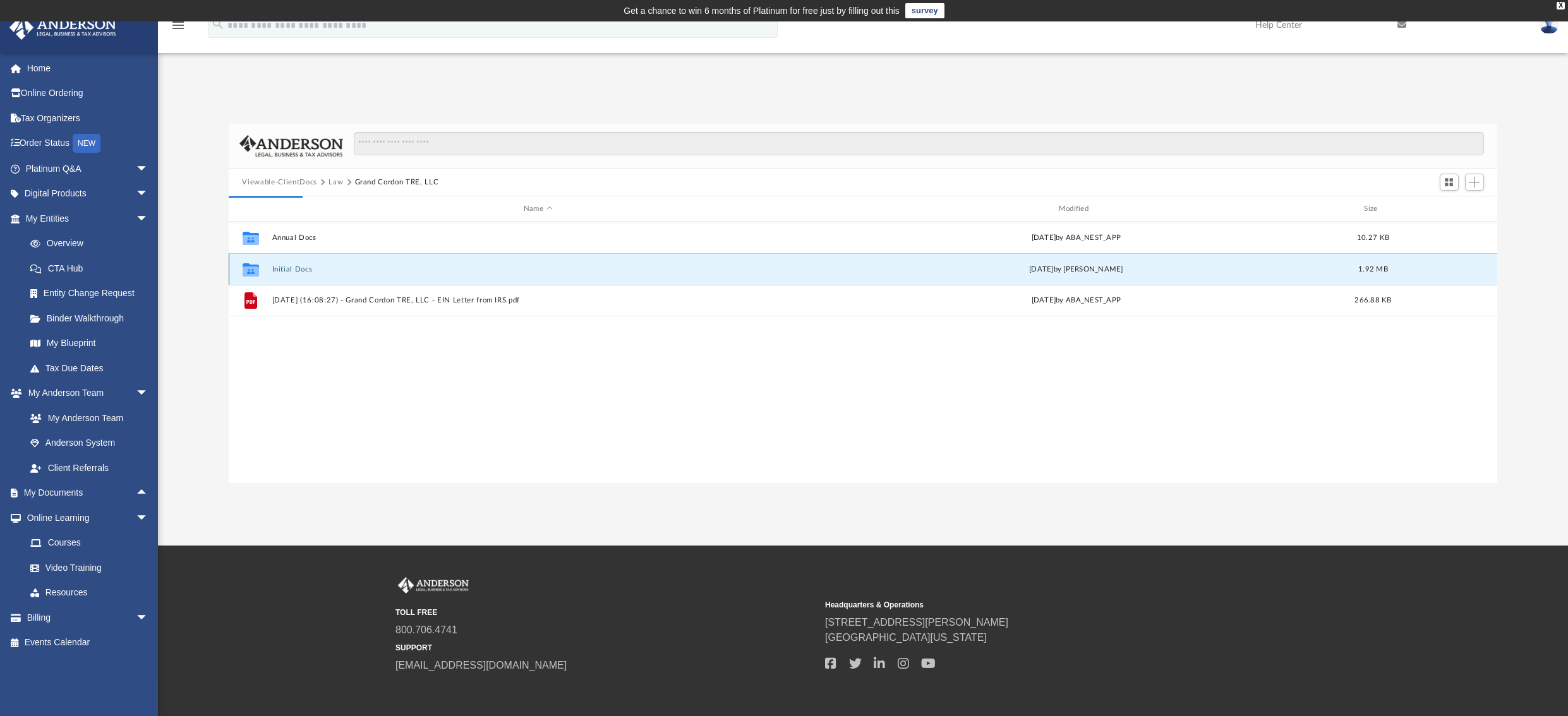
click at [275, 271] on button "Initial Docs" at bounding box center [537, 270] width 532 height 8
